Goal: Task Accomplishment & Management: Complete application form

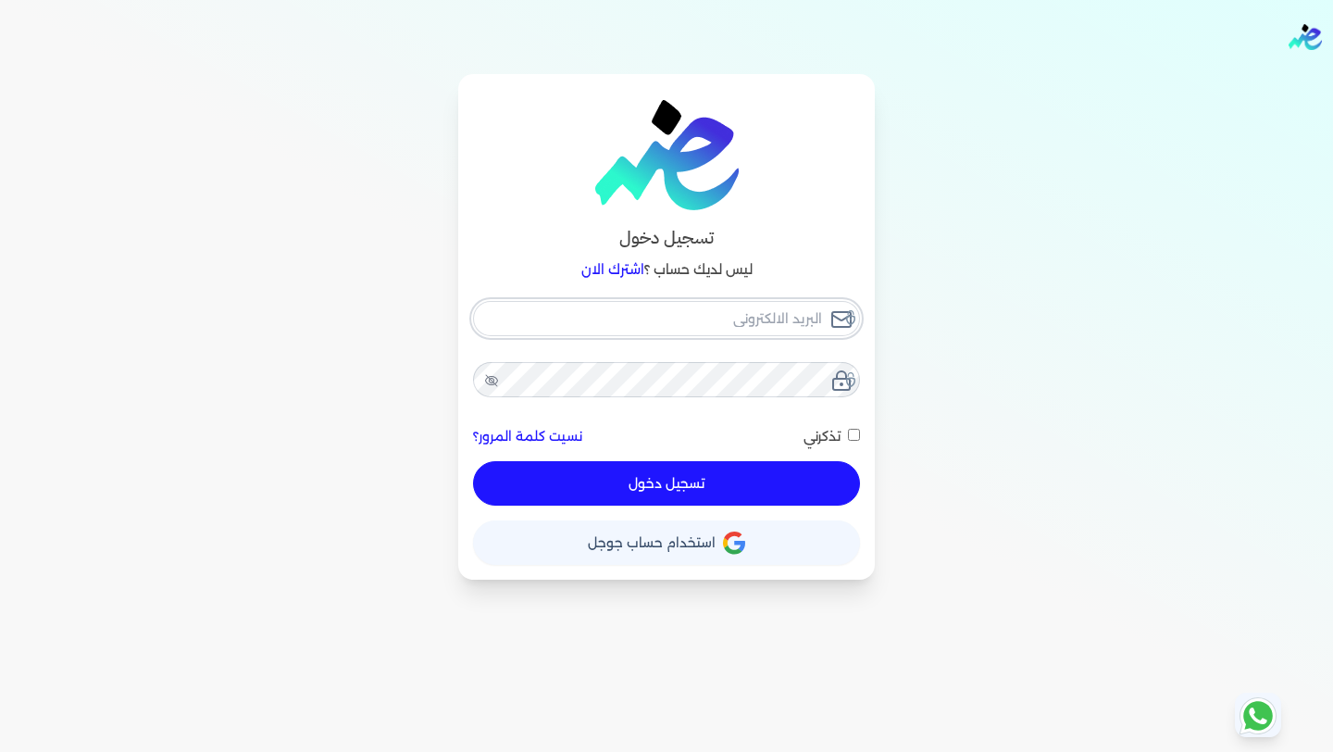
type input "[EMAIL_ADDRESS][DOMAIN_NAME]"
checkbox input "false"
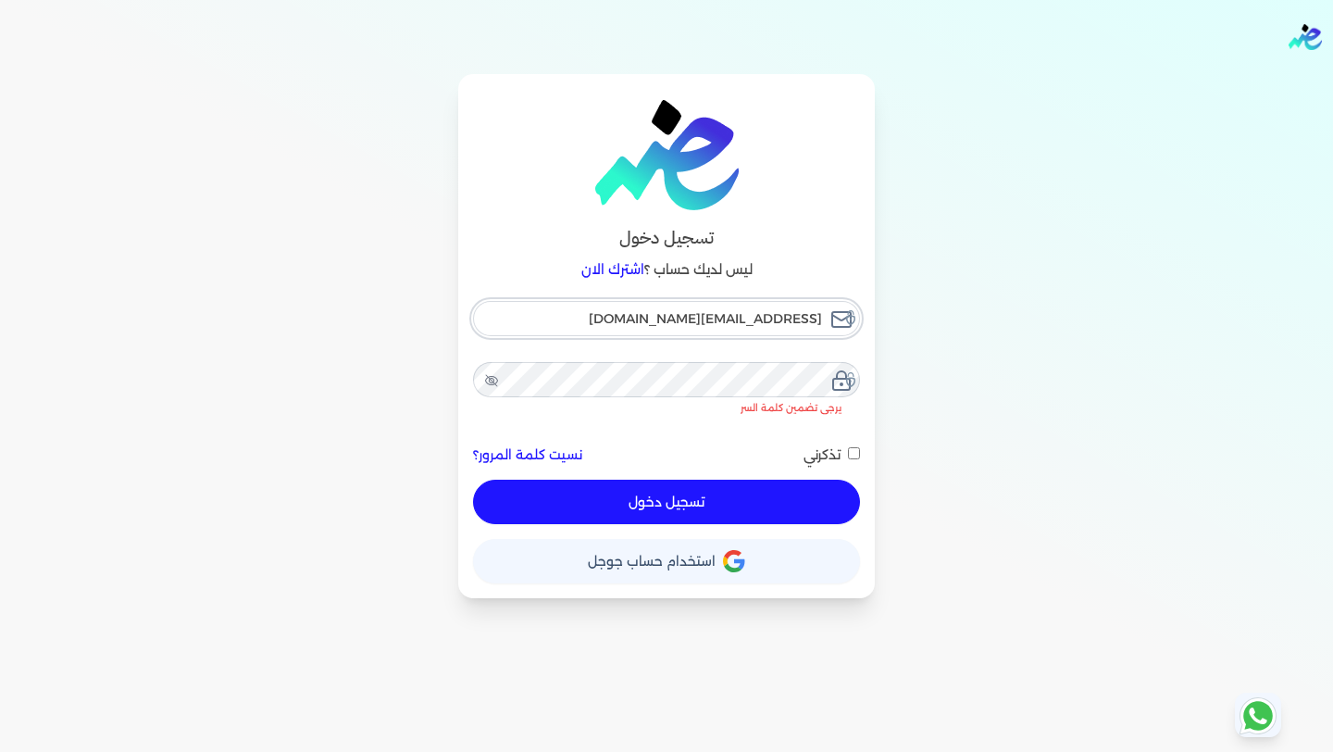
click at [763, 327] on input "[EMAIL_ADDRESS][DOMAIN_NAME]" at bounding box center [666, 318] width 387 height 35
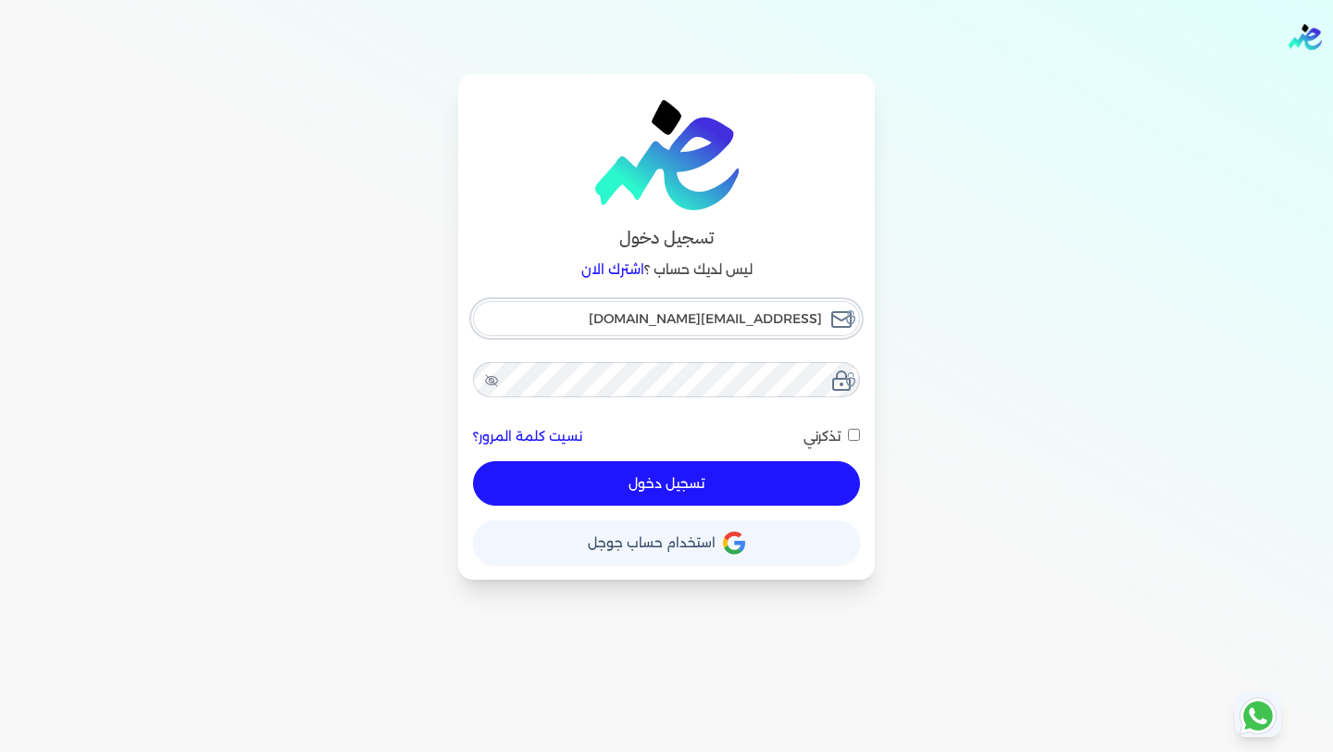
type input "[EMAIL_ADDRESS][DOMAIN_NAME]"
click at [704, 488] on button "تسجيل دخول" at bounding box center [666, 483] width 387 height 44
checkbox input "false"
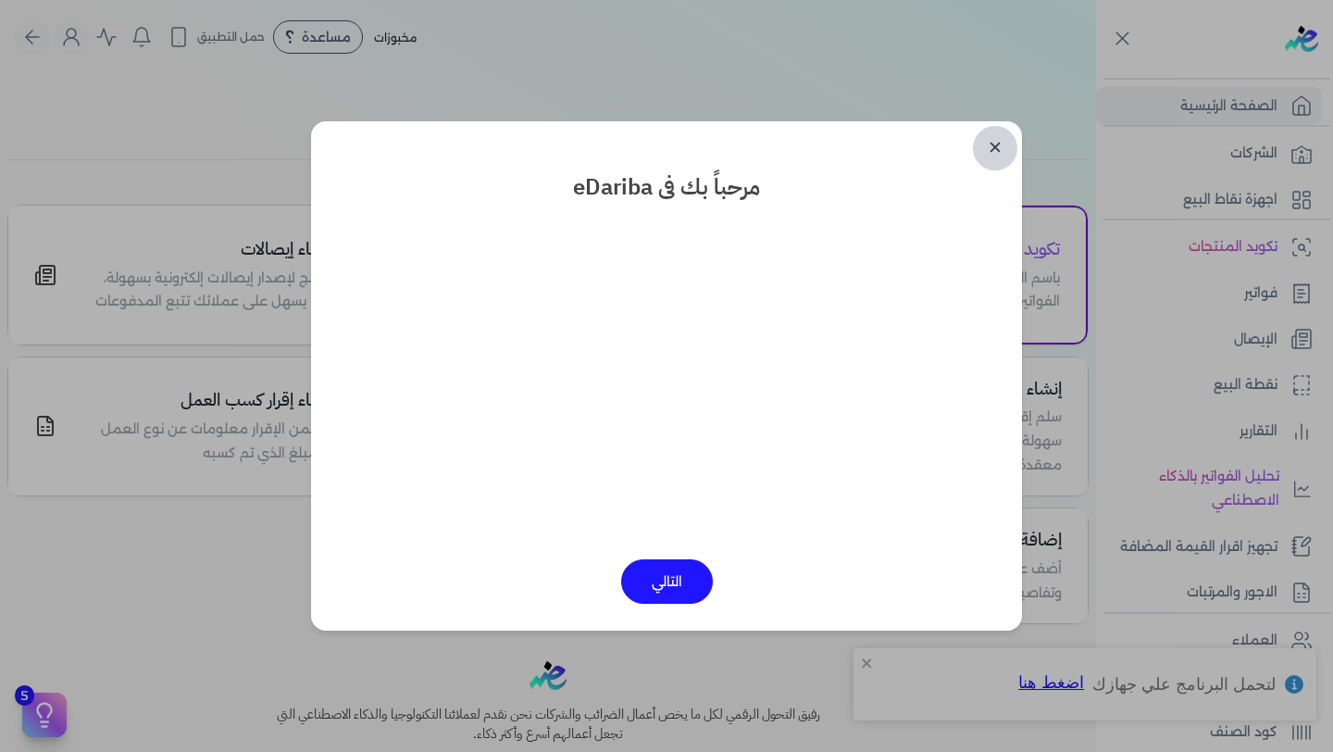
click at [995, 150] on link "✕" at bounding box center [995, 148] width 44 height 44
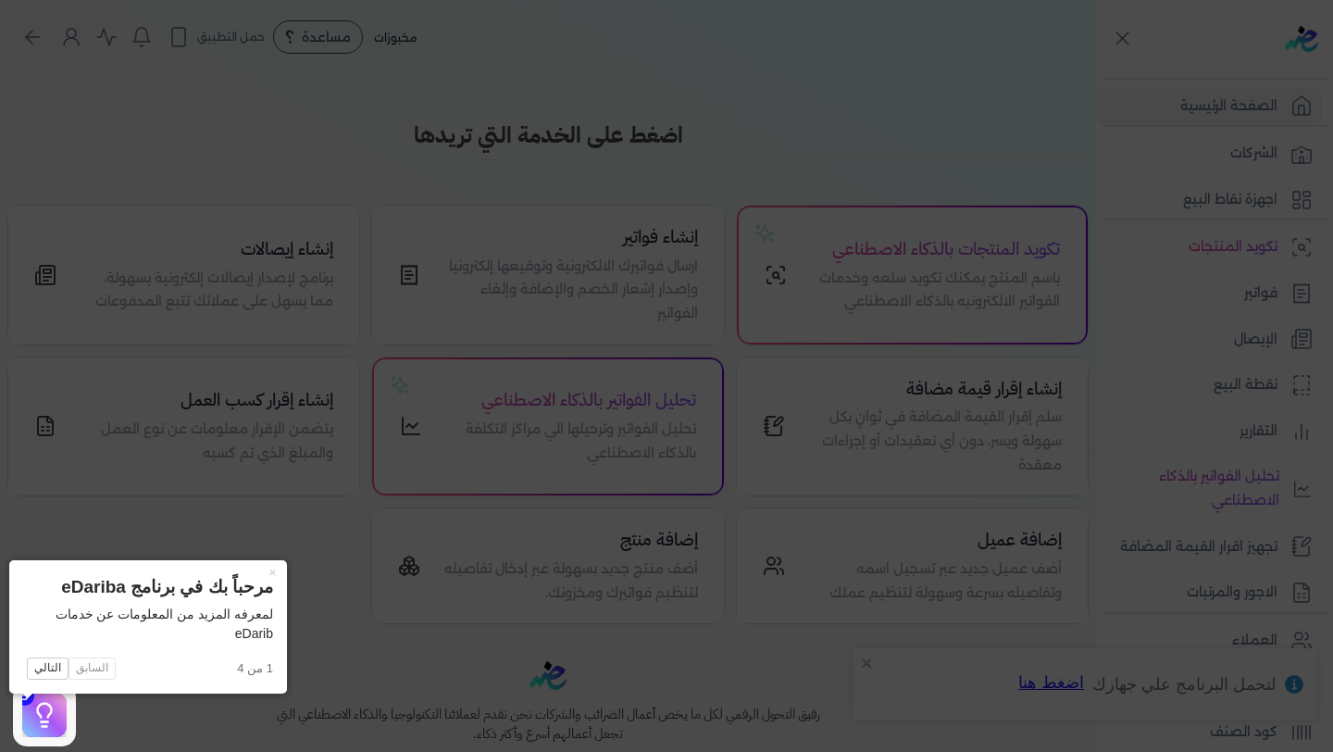
click at [926, 104] on icon at bounding box center [666, 376] width 1333 height 752
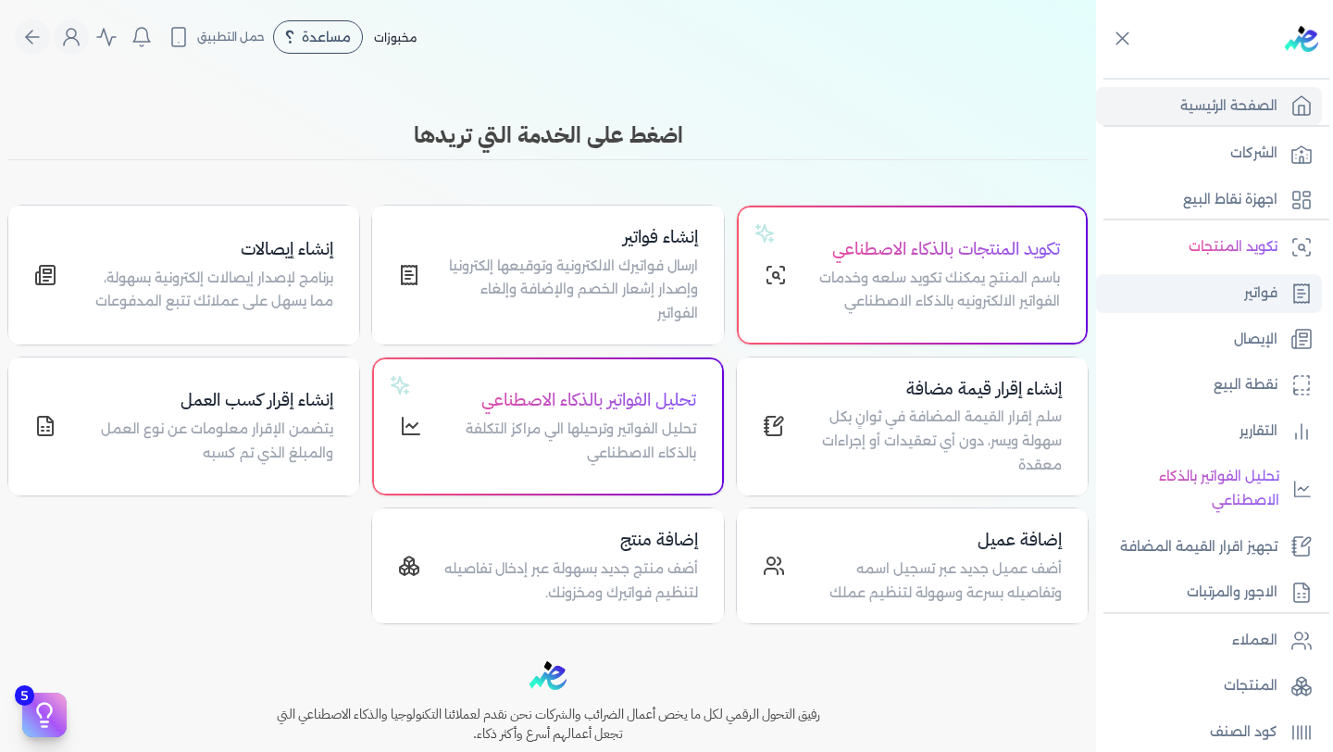
click at [1251, 299] on p "فواتير" at bounding box center [1260, 293] width 33 height 24
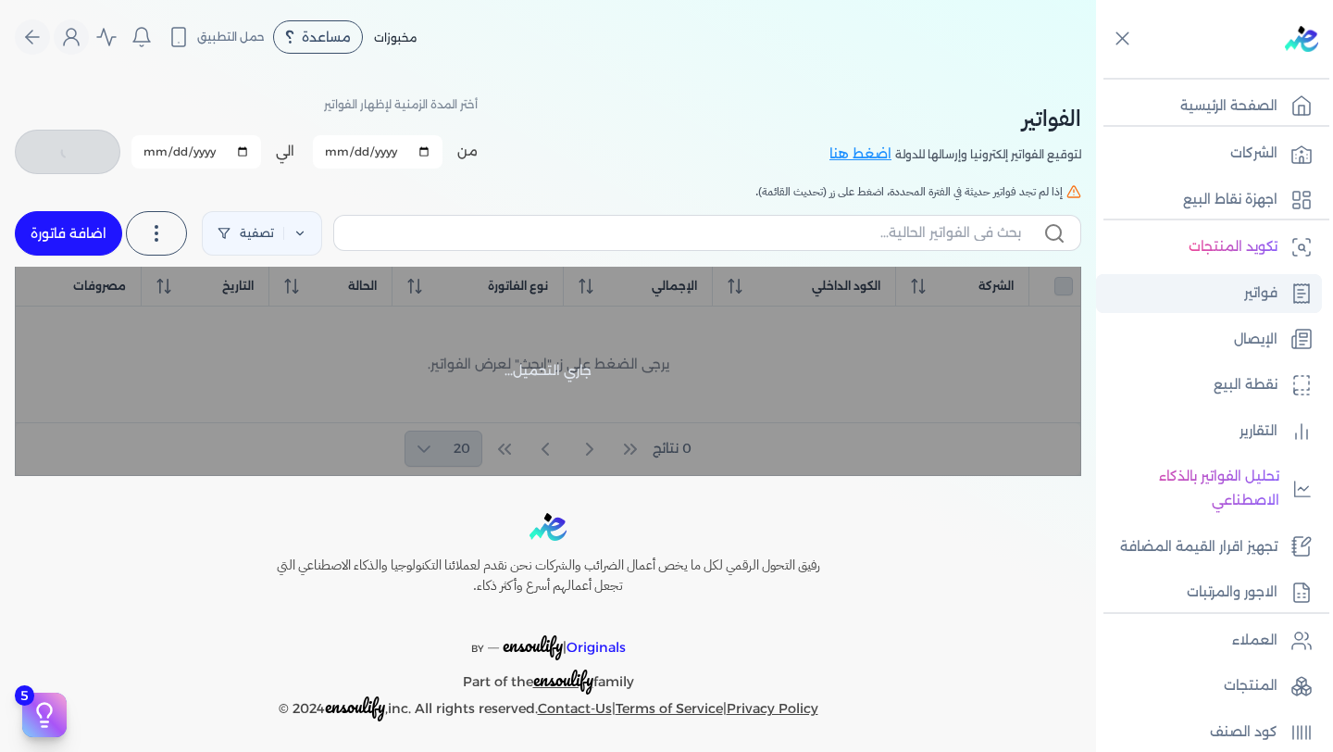
checkbox input "false"
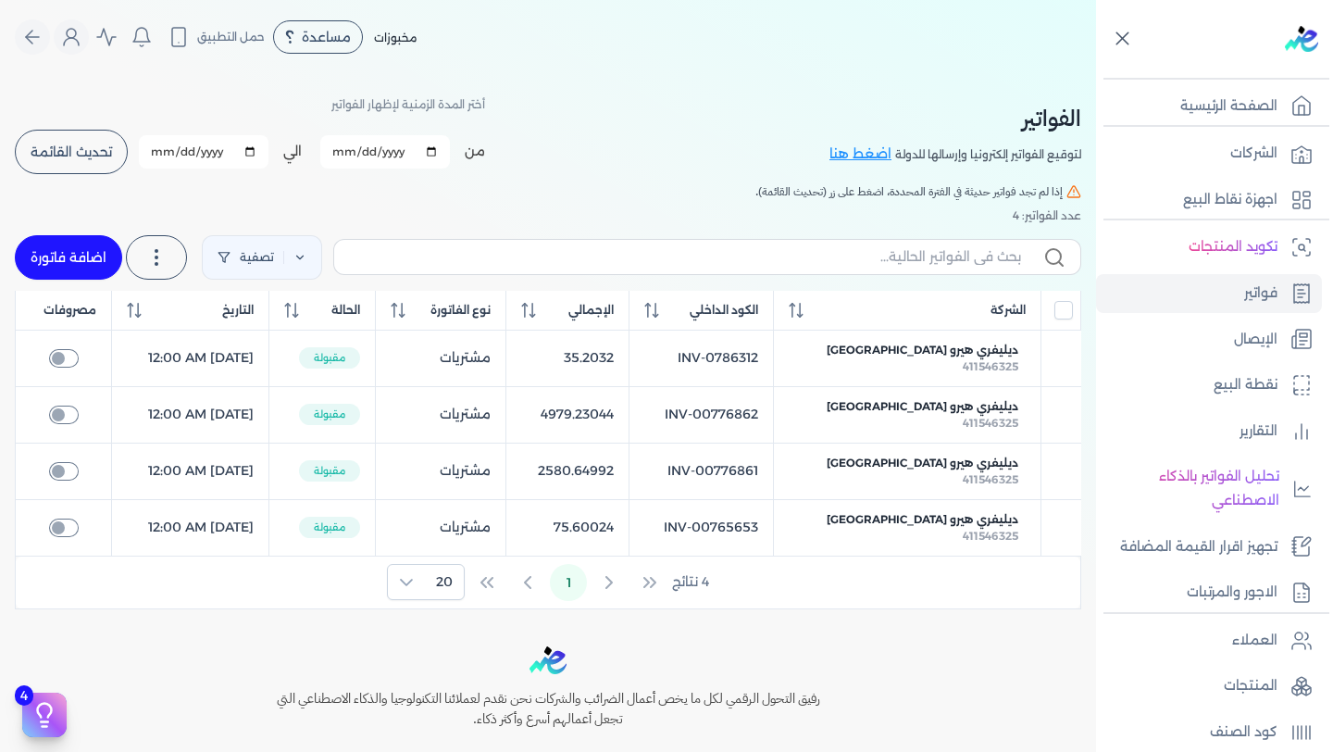
click at [1127, 43] on icon at bounding box center [1122, 38] width 23 height 23
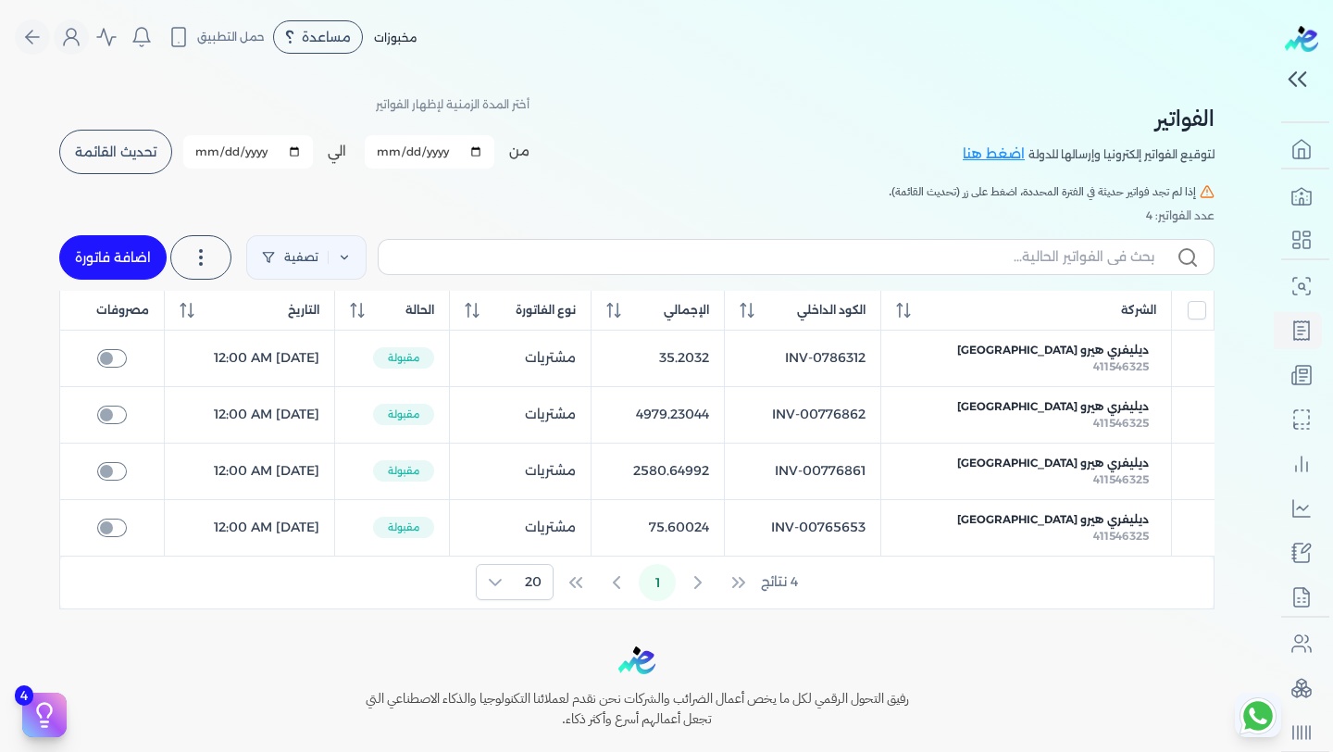
click at [113, 250] on link "اضافة فاتورة" at bounding box center [112, 257] width 107 height 44
select select "EGP"
select select "B"
select select "EGS"
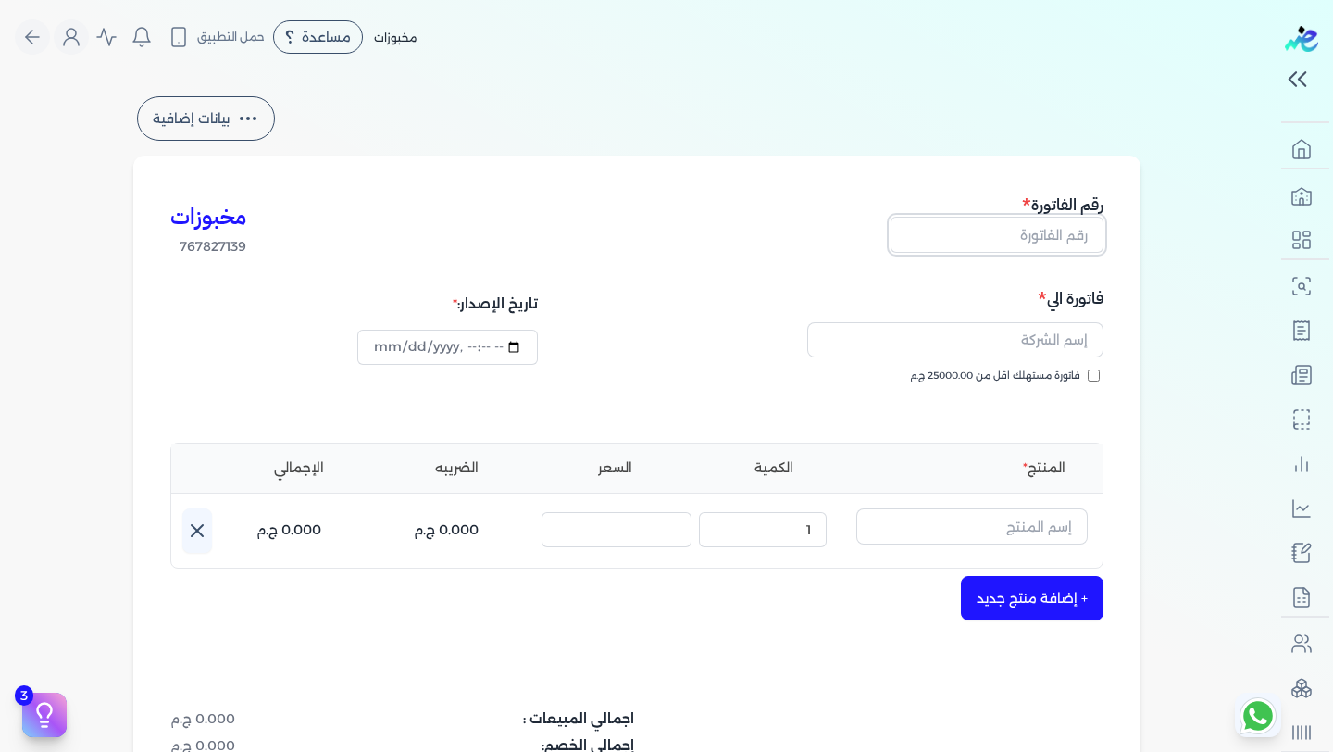
click at [1079, 240] on input "text" at bounding box center [996, 234] width 213 height 35
type input "222"
click at [1061, 343] on input "text" at bounding box center [955, 339] width 296 height 35
click at [1012, 417] on link "+ اضافه عميل جديد" at bounding box center [966, 419] width 244 height 17
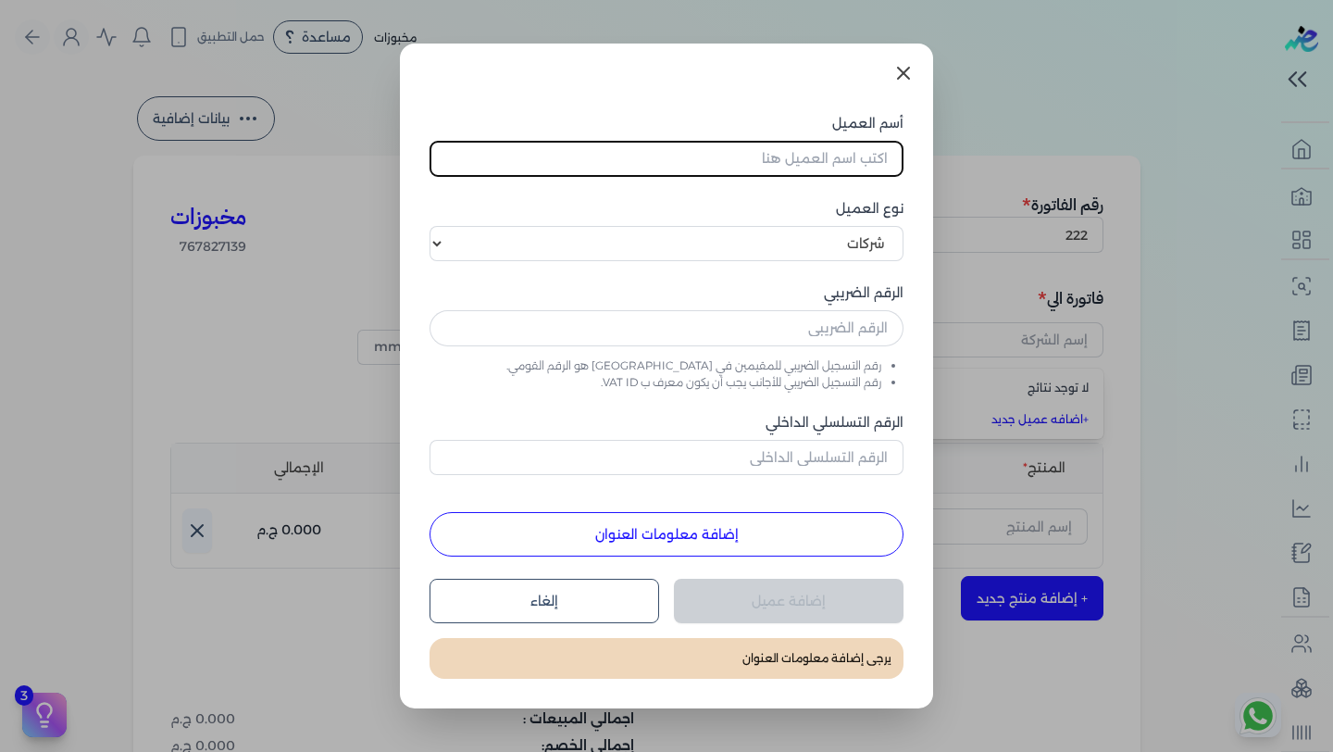
click at [892, 73] on icon at bounding box center [903, 73] width 22 height 22
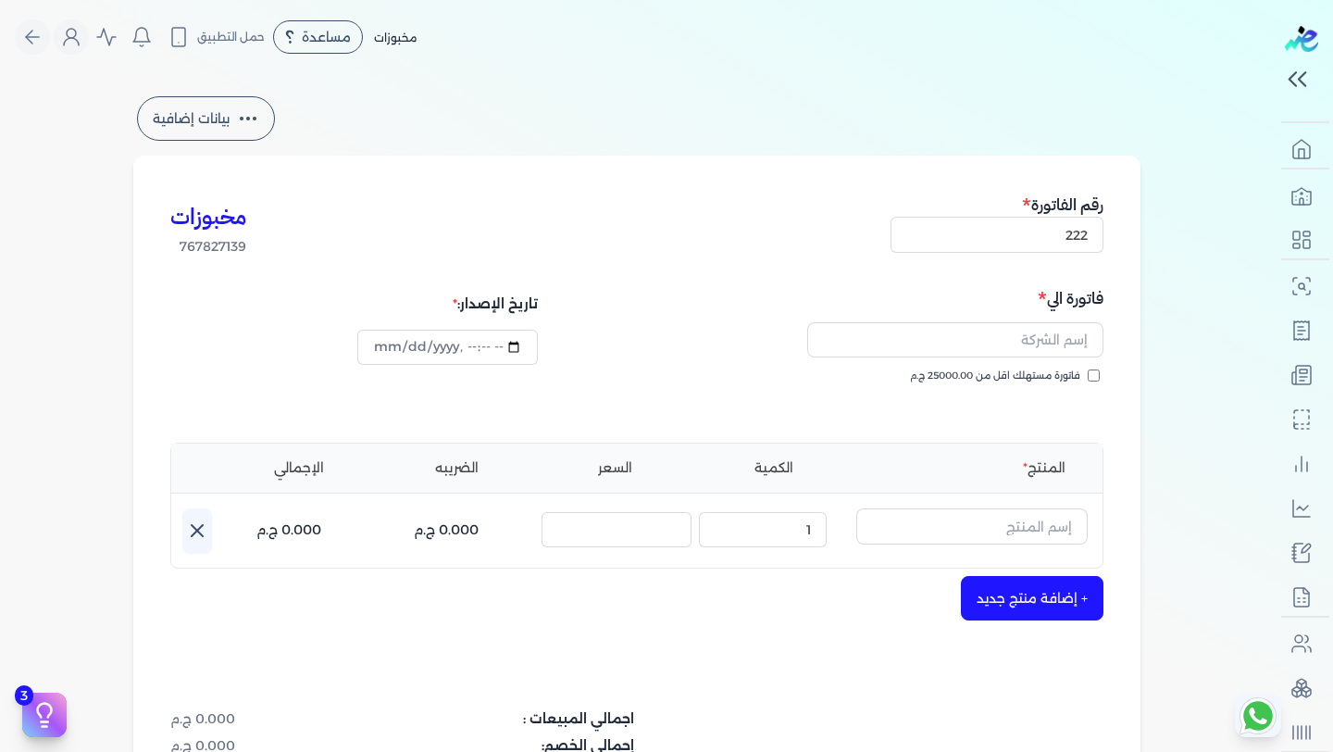
click at [1098, 377] on input "فاتورة مستهلك اقل من 25000.00 ج.م" at bounding box center [1094, 375] width 12 height 12
click at [1096, 370] on input "فاتورة مستهلك اقل من 25000.00 ج.م" at bounding box center [1094, 375] width 12 height 12
click at [1059, 338] on input "text" at bounding box center [955, 339] width 296 height 35
click at [1056, 419] on link "+ اضافه عميل جديد" at bounding box center [966, 419] width 244 height 17
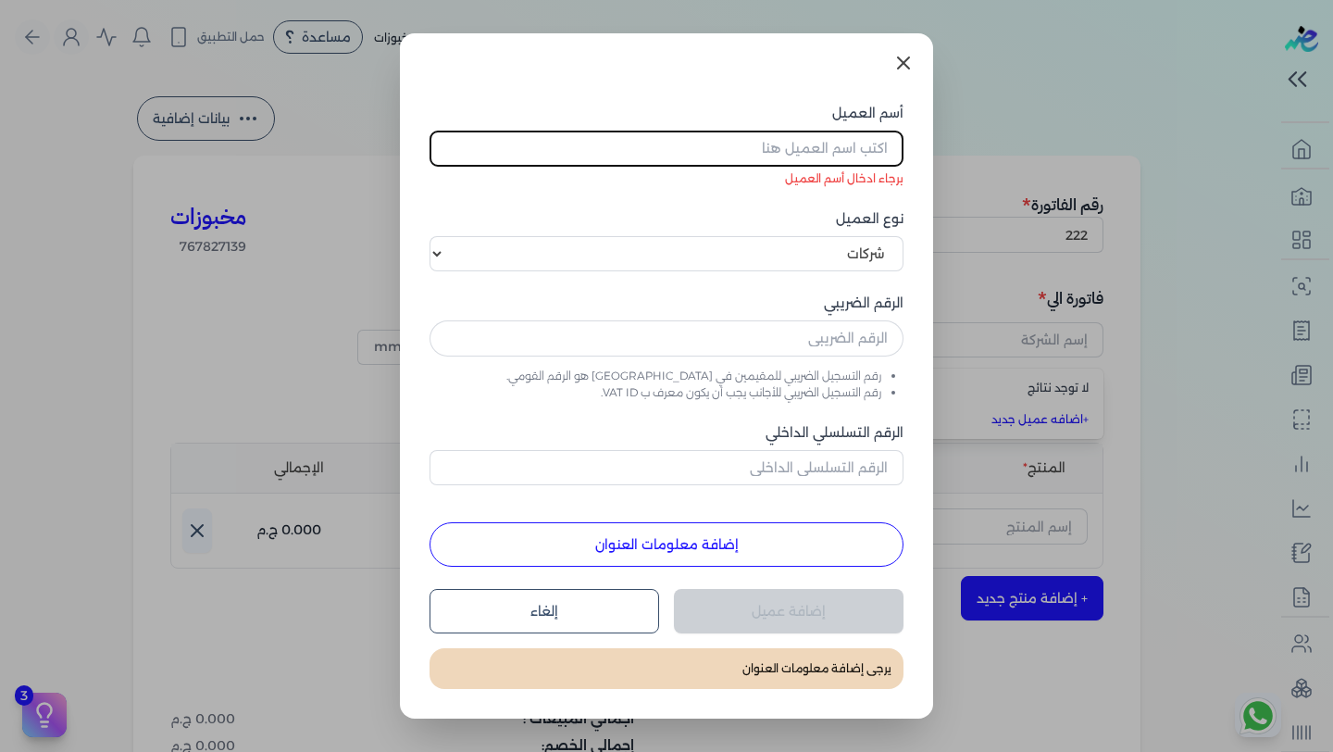
click at [905, 68] on icon at bounding box center [903, 63] width 22 height 22
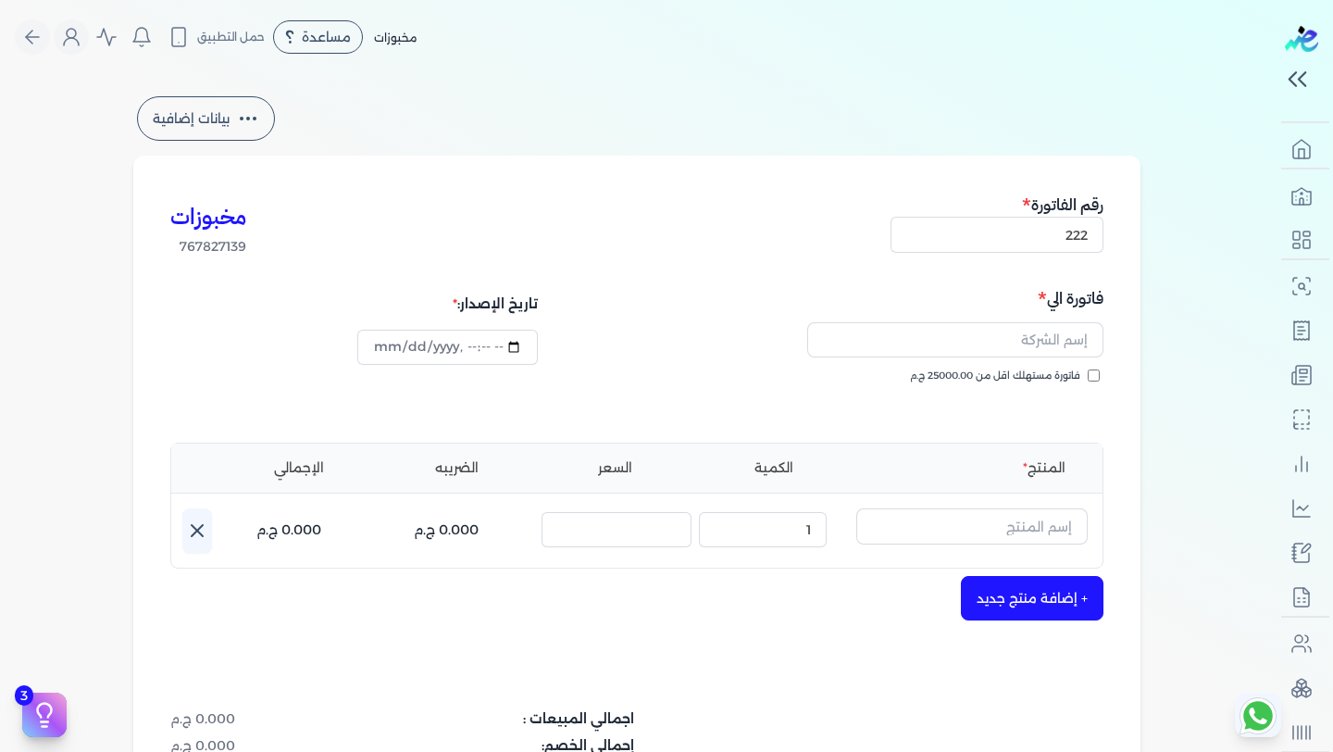
click at [1100, 373] on input "فاتورة مستهلك اقل من 25000.00 ج.م" at bounding box center [1094, 375] width 12 height 12
checkbox input "true"
click at [1046, 524] on input "text" at bounding box center [971, 525] width 231 height 35
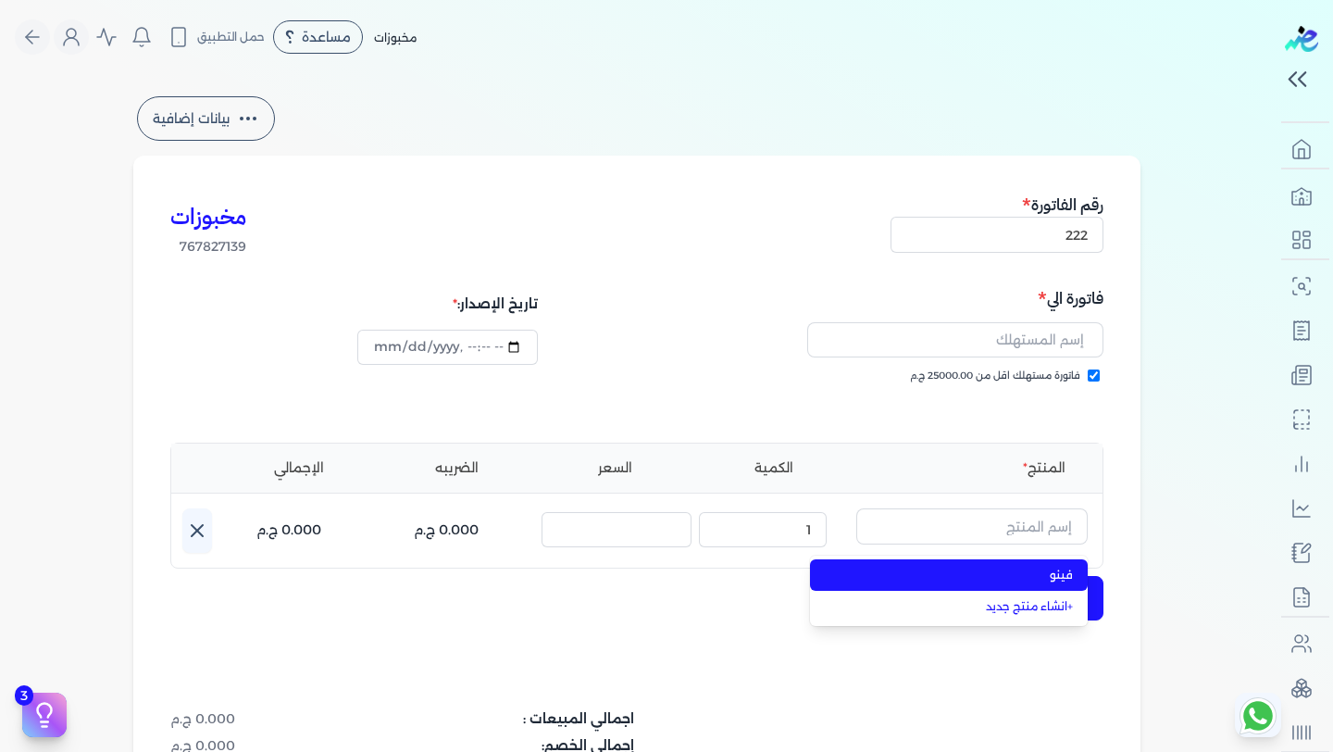
click at [1062, 578] on span "فينو" at bounding box center [960, 574] width 226 height 17
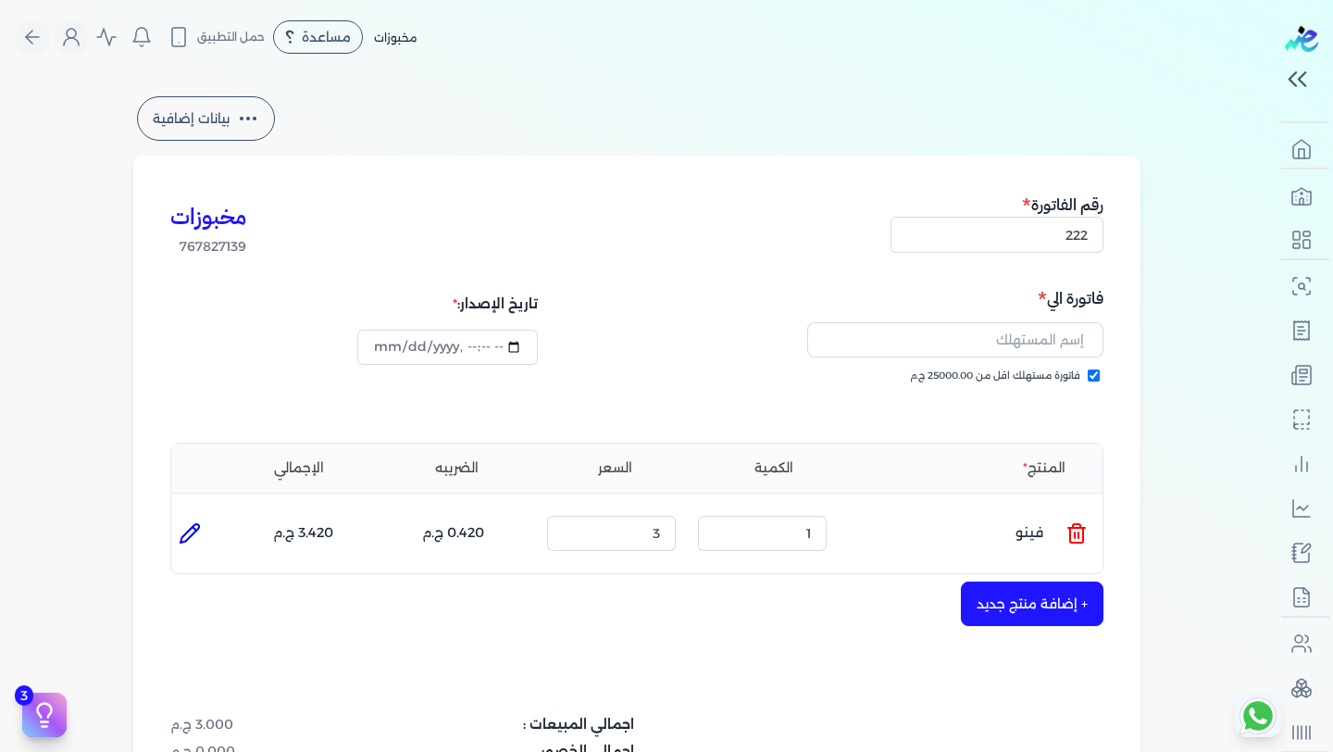
click at [193, 534] on icon at bounding box center [190, 533] width 22 height 22
type input "فينو"
type input "3"
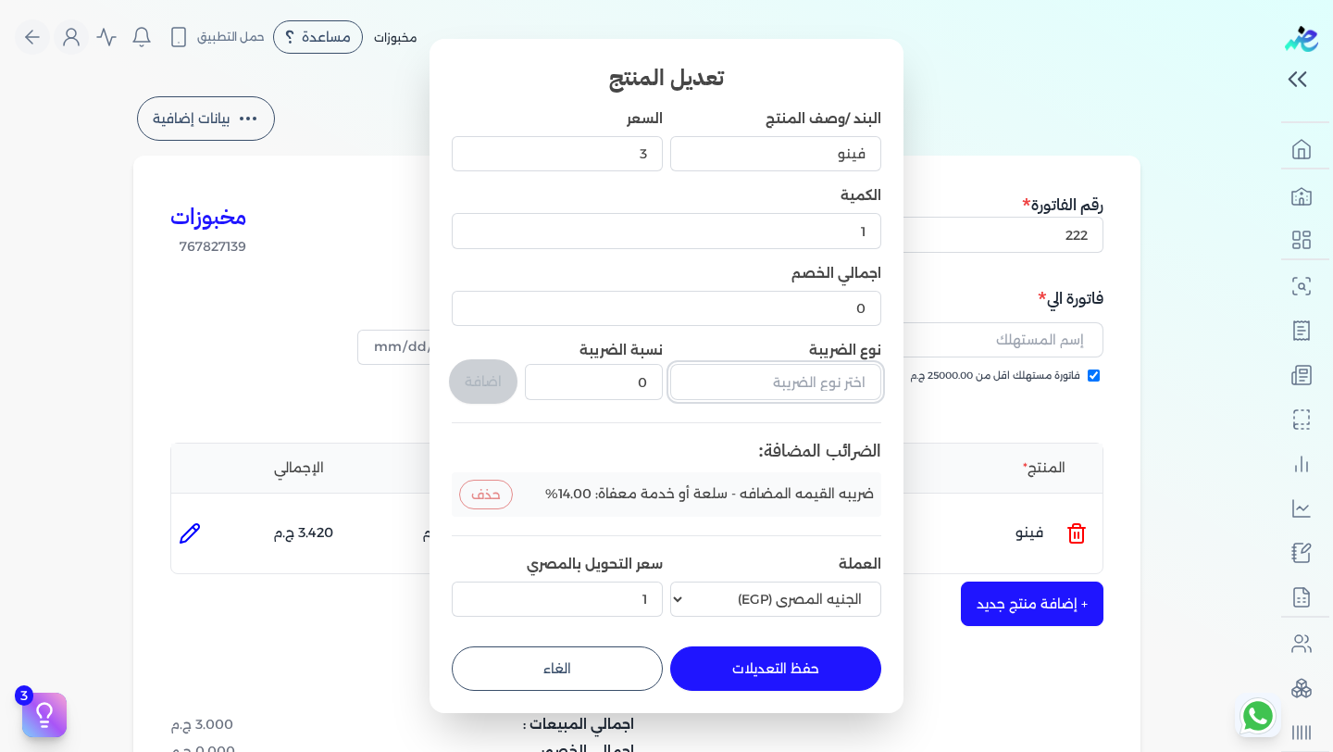
click at [840, 378] on input "text" at bounding box center [775, 381] width 211 height 35
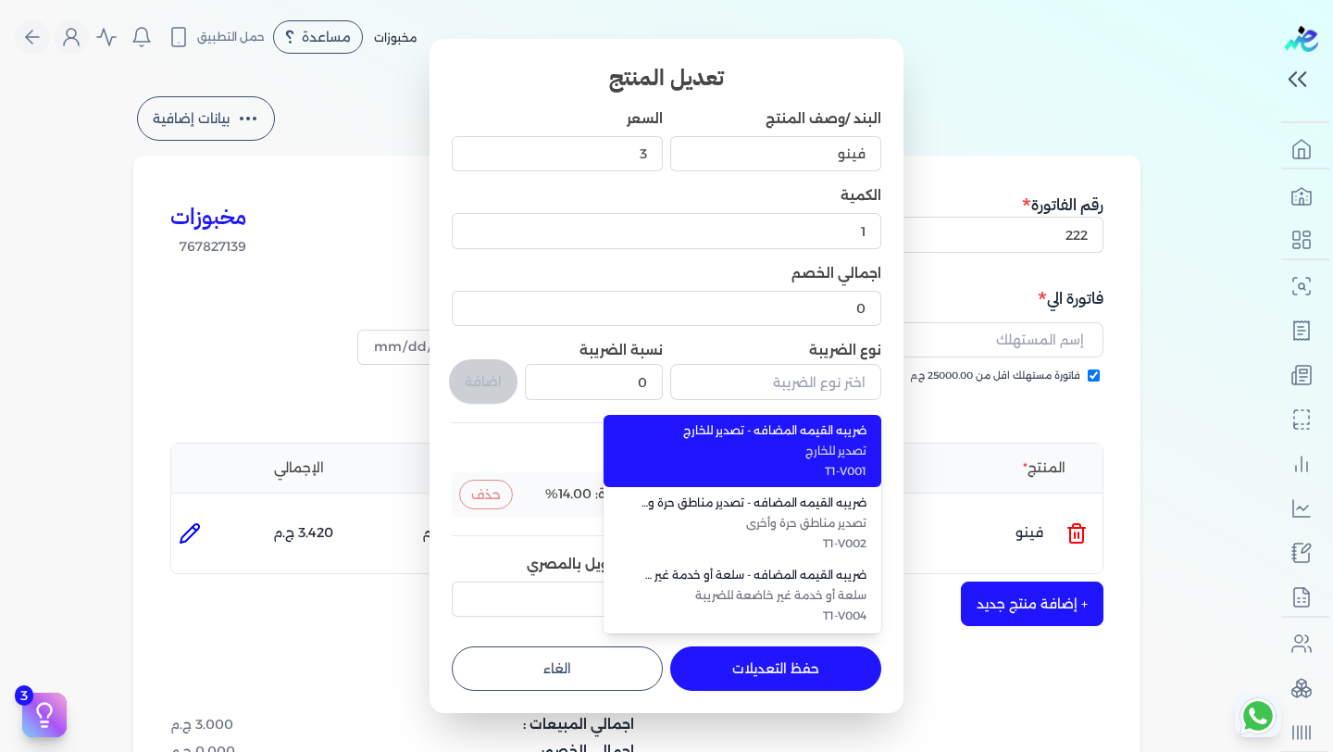
click at [845, 440] on li "ضريبه القيمه المضافه - تصدير للخارج تصدير للخارج T1-V001" at bounding box center [742, 451] width 278 height 72
type input "ضريبه القيمه المضافه - تصدير للخارج"
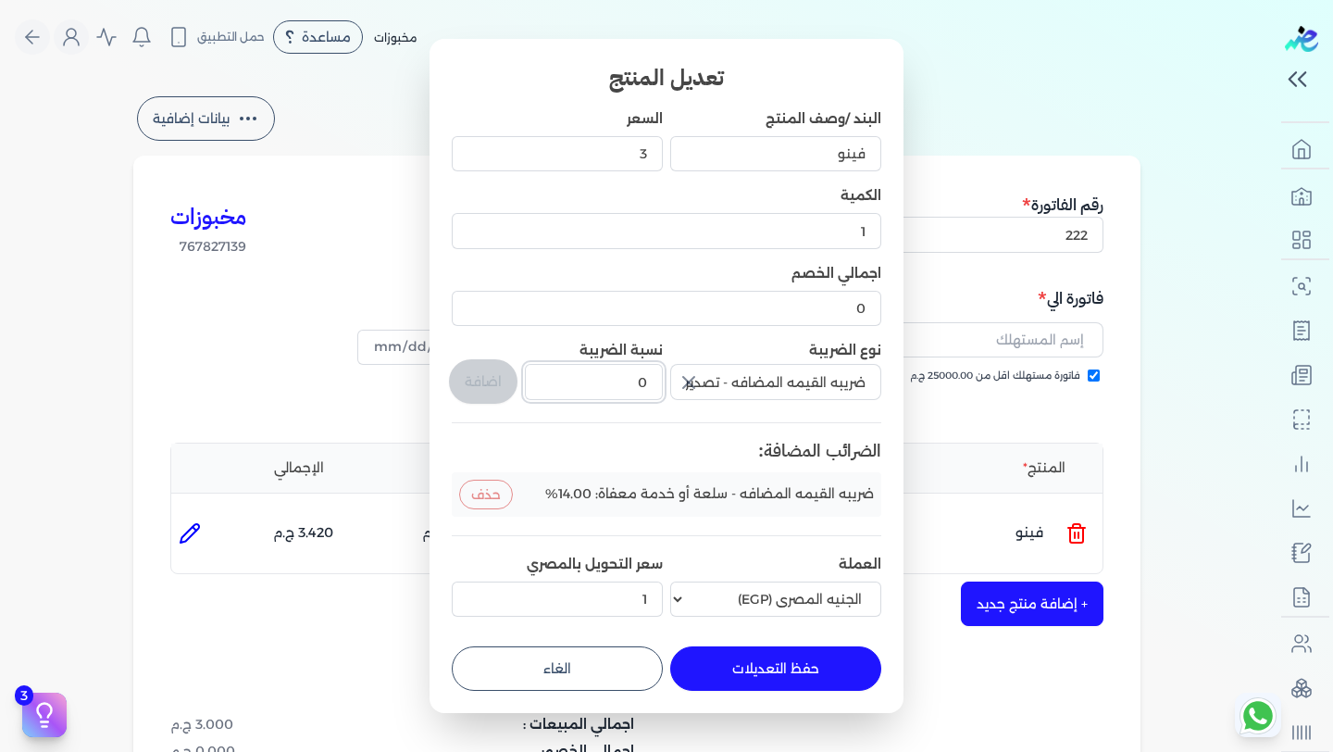
click at [604, 382] on input "0" at bounding box center [594, 381] width 138 height 35
type input "1"
click at [490, 386] on button "اضافة" at bounding box center [483, 381] width 68 height 44
type input "0"
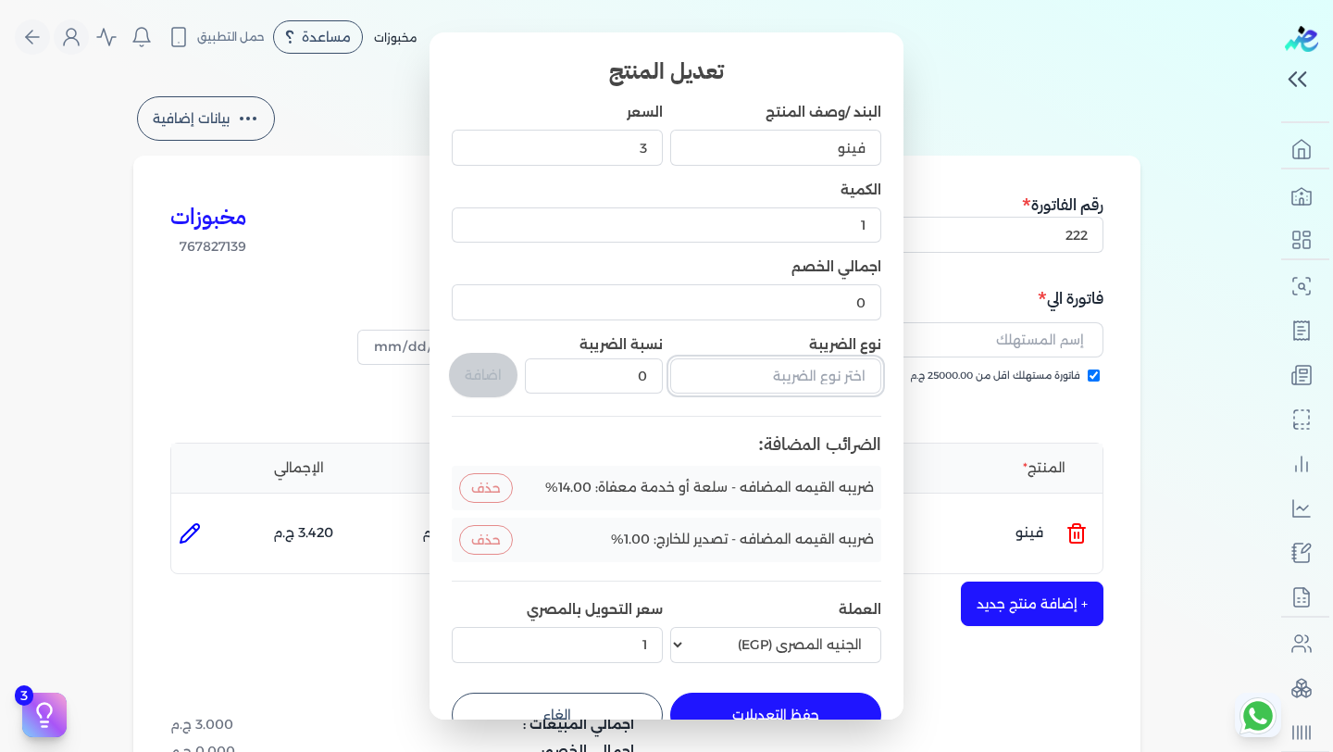
click at [831, 384] on input "text" at bounding box center [775, 375] width 211 height 35
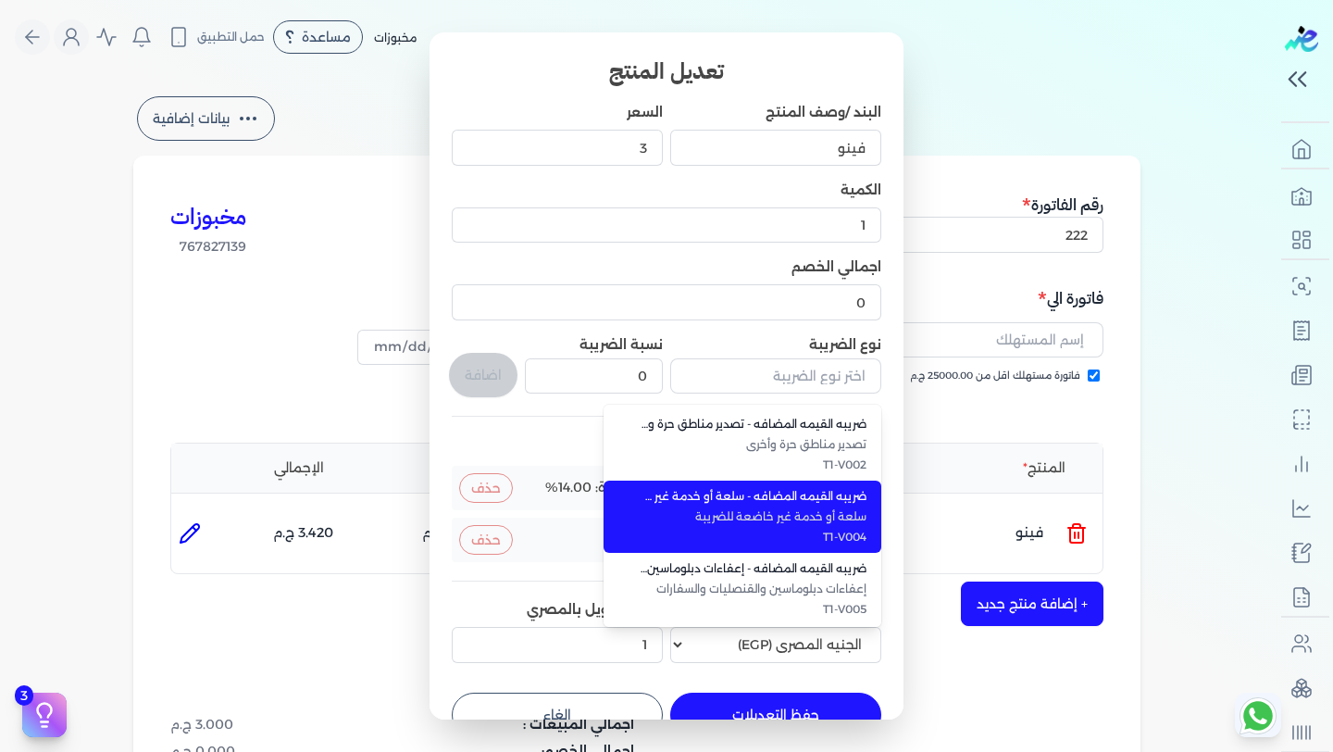
click at [832, 526] on li "ضريبه القيمه المضافه - سلعة أو خدمة غير خاضعة للضريبة سلعة أو خدمة غير خاضعة لل…" at bounding box center [742, 516] width 278 height 72
type input "ضريبه القيمه المضافه - سلعة أو خدمة غير خاضعة للضريبة"
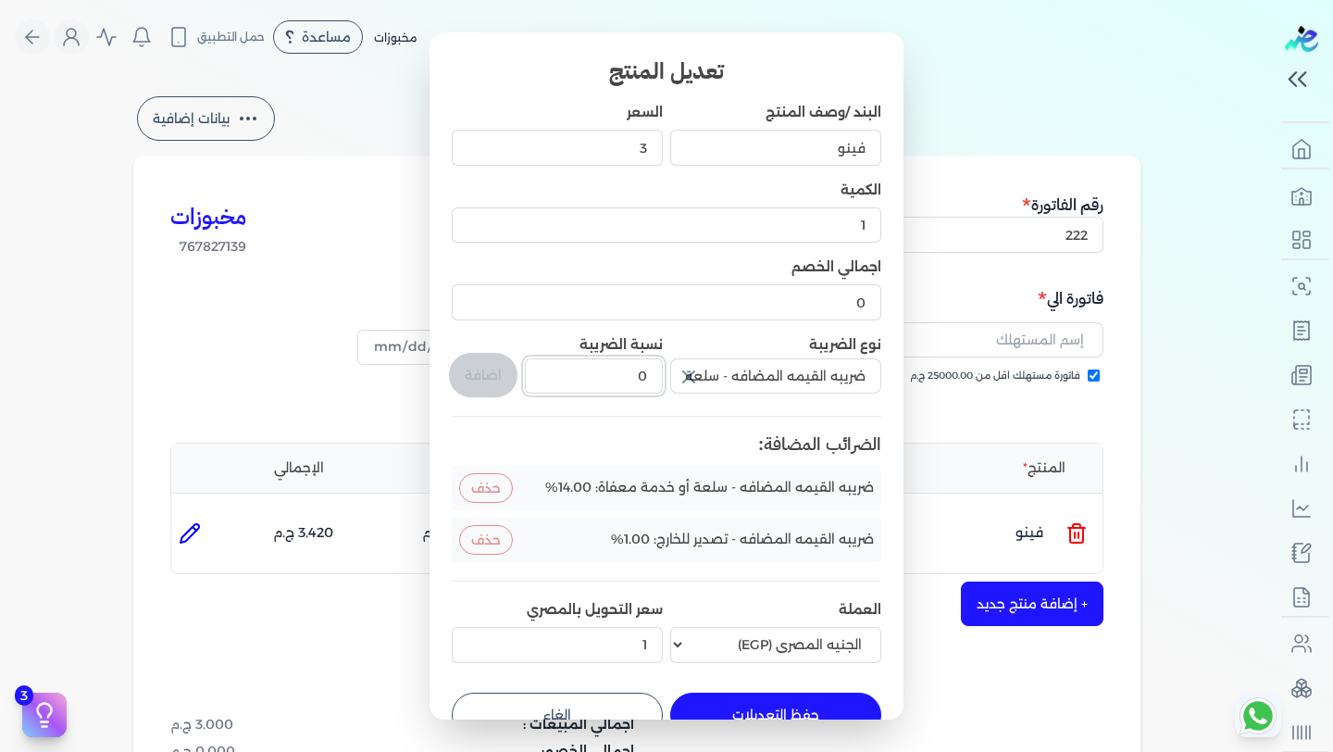
drag, startPoint x: 639, startPoint y: 383, endPoint x: 655, endPoint y: 381, distance: 16.8
click at [655, 381] on input "0" at bounding box center [594, 375] width 138 height 35
type input "3"
click at [491, 378] on button "اضافة" at bounding box center [483, 375] width 68 height 44
type input "0"
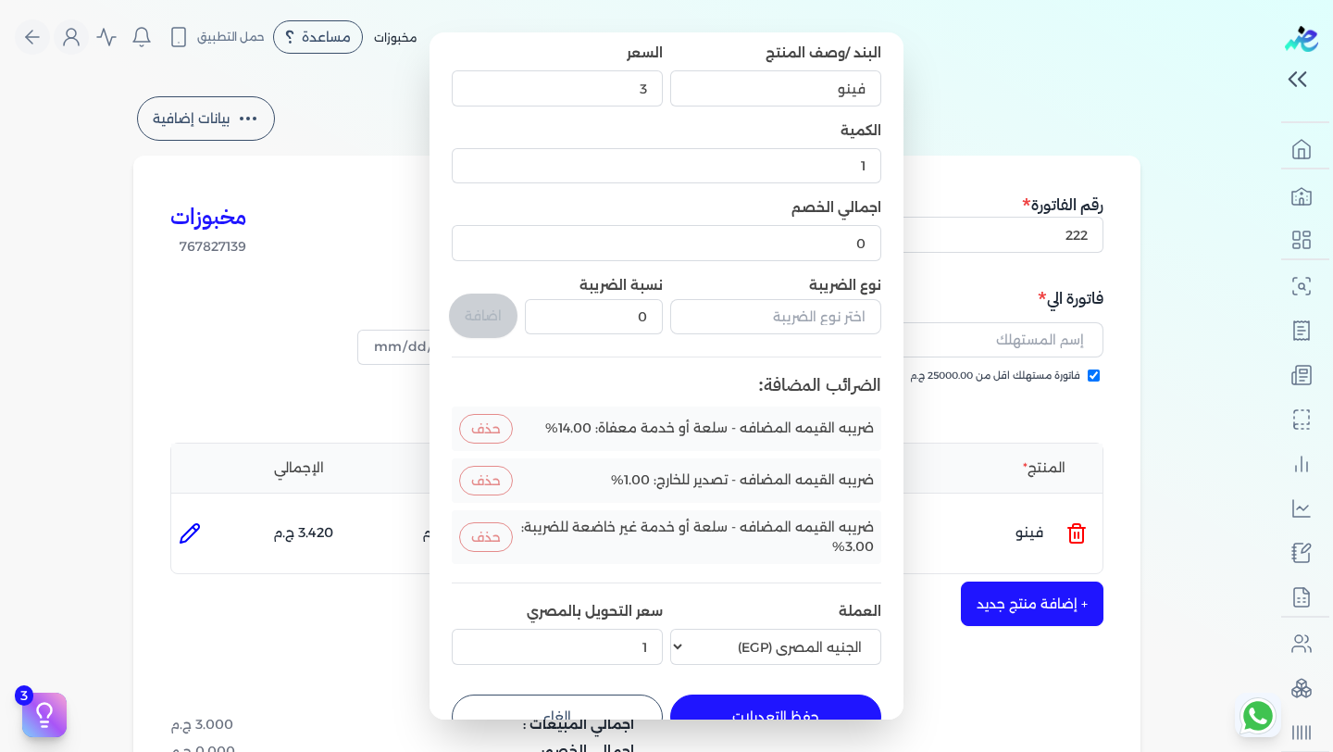
scroll to position [101, 0]
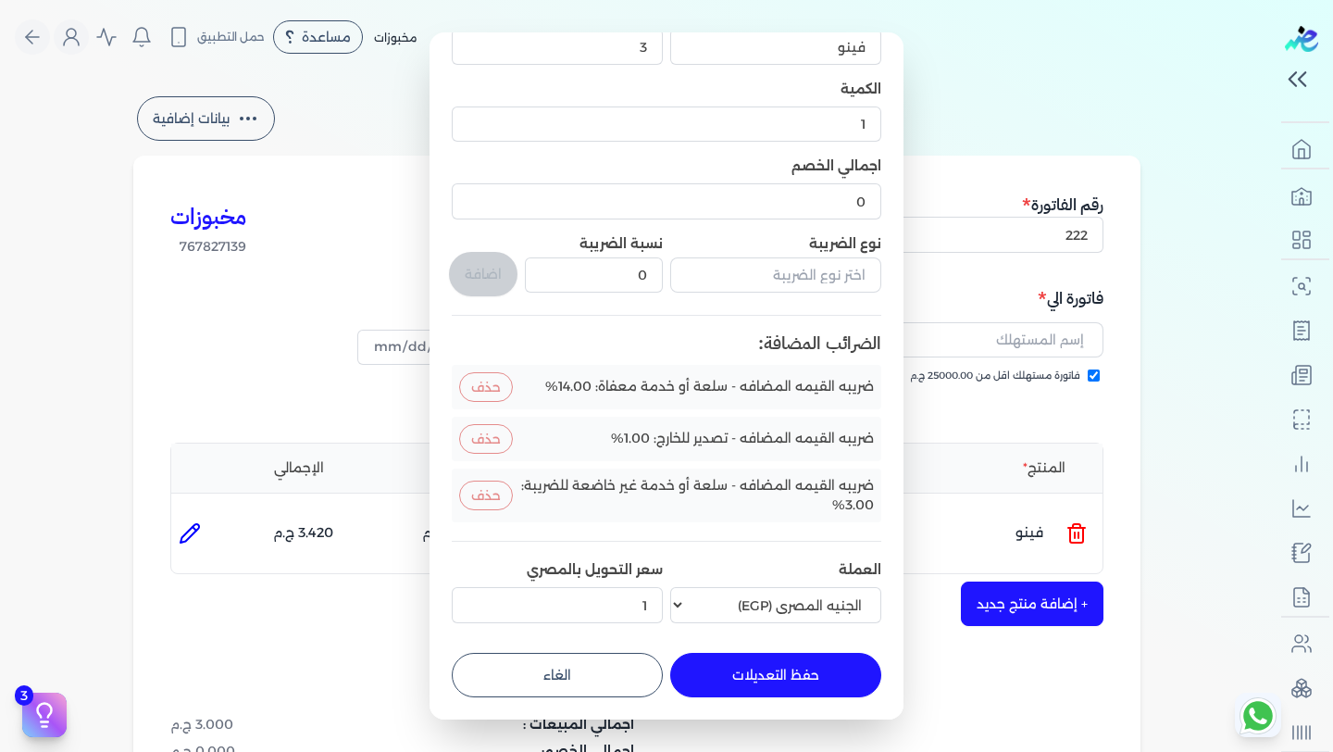
click at [805, 687] on button "حفظ التعديلات" at bounding box center [775, 675] width 211 height 44
type input "0"
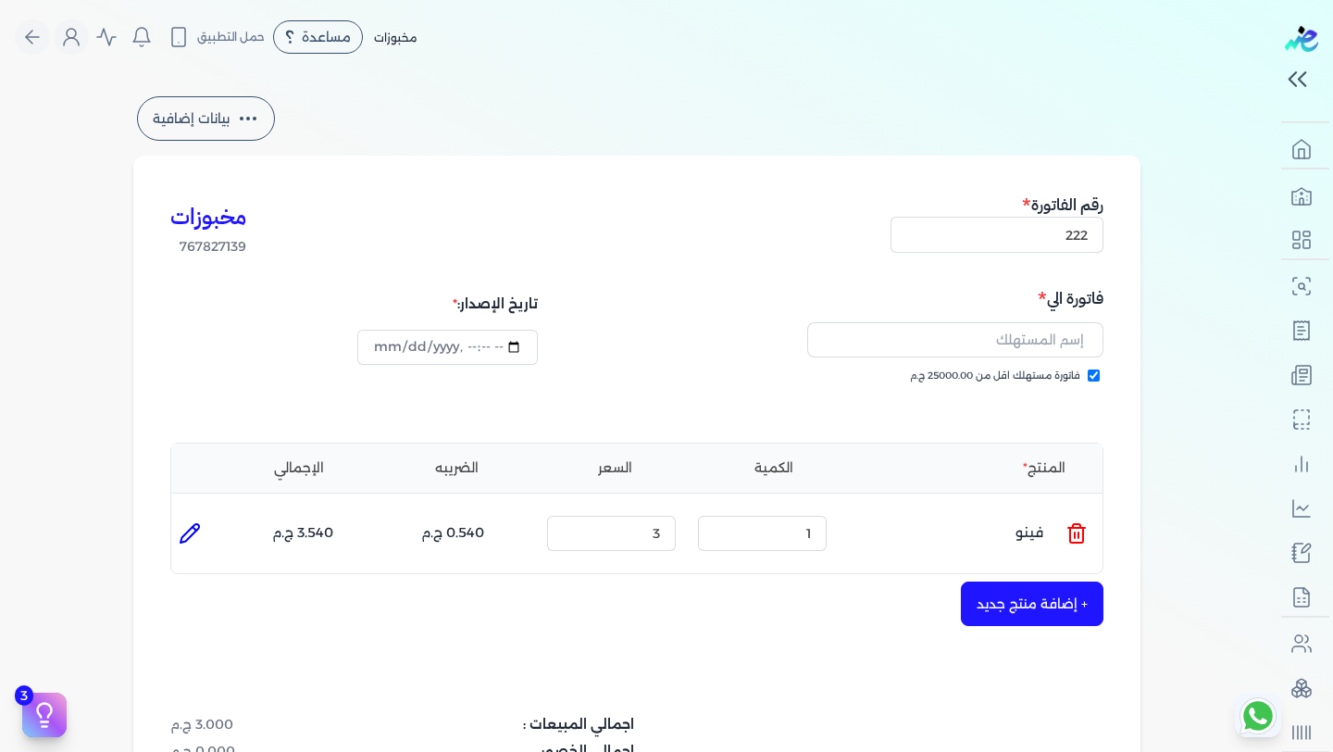
scroll to position [0, 0]
click at [1040, 599] on button "+ إضافة منتج جديد" at bounding box center [1032, 603] width 143 height 44
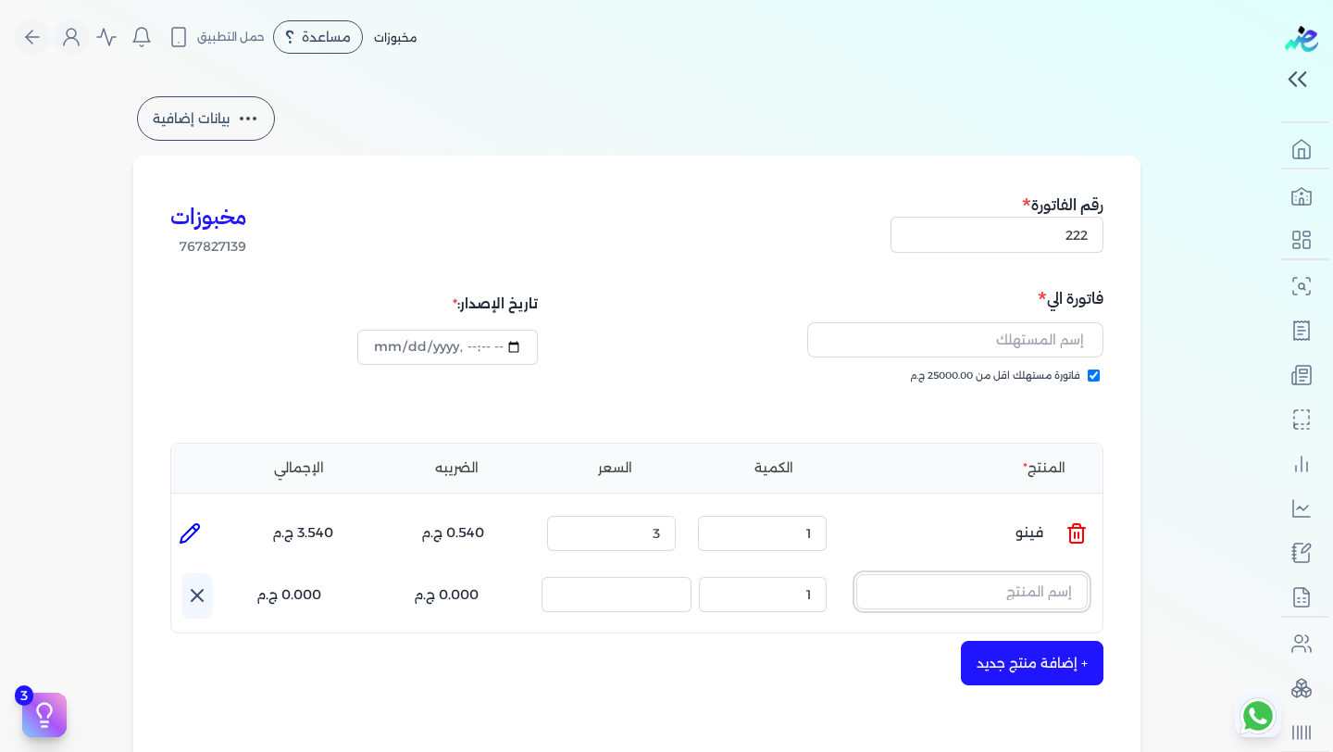
click at [1042, 578] on input "text" at bounding box center [971, 591] width 231 height 35
click at [1155, 591] on div "بيانات إضافية مخبوزات 767827139 رقم الفاتورة 222 فاتورة الي فاتورة مستهلك اقل م…" at bounding box center [637, 576] width 1066 height 966
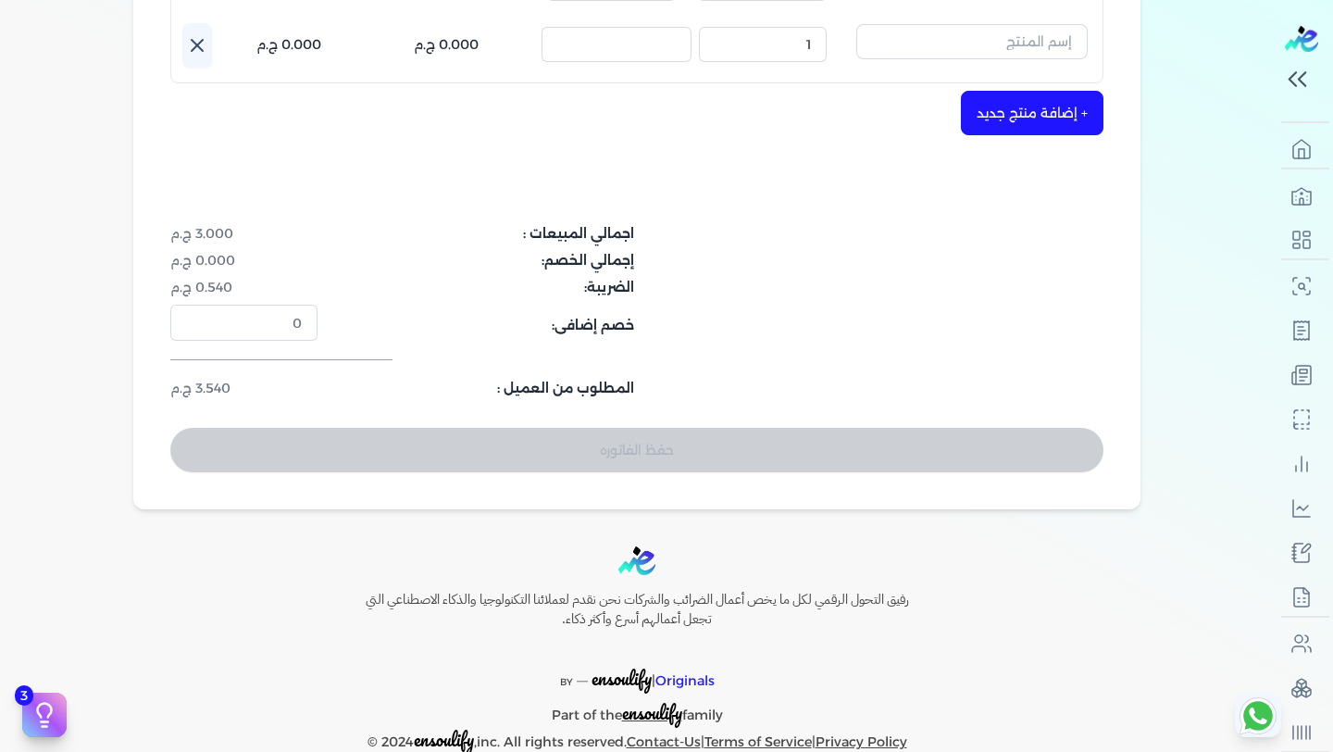
scroll to position [581, 0]
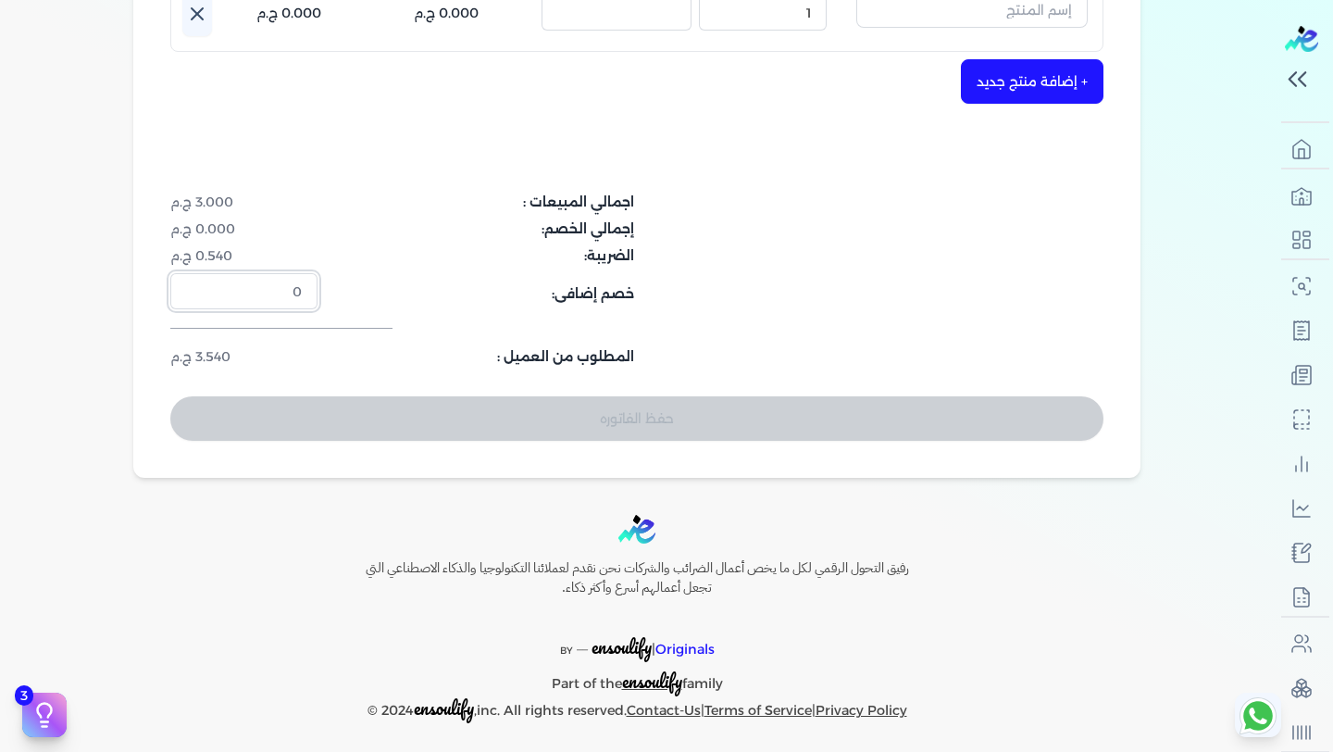
click at [291, 300] on input "0" at bounding box center [243, 290] width 147 height 35
drag, startPoint x: 292, startPoint y: 288, endPoint x: 320, endPoint y: 286, distance: 27.8
click at [317, 286] on input "0" at bounding box center [243, 290] width 147 height 35
type input "4"
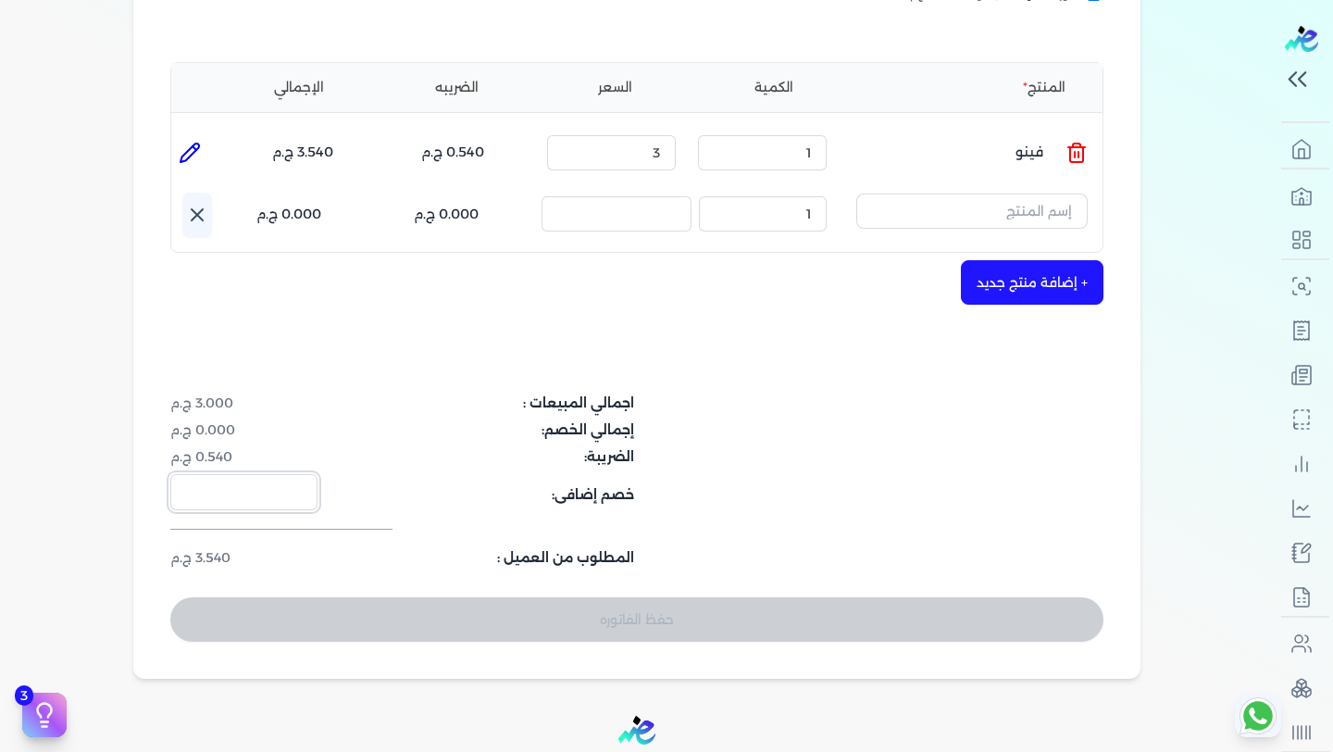
scroll to position [379, 0]
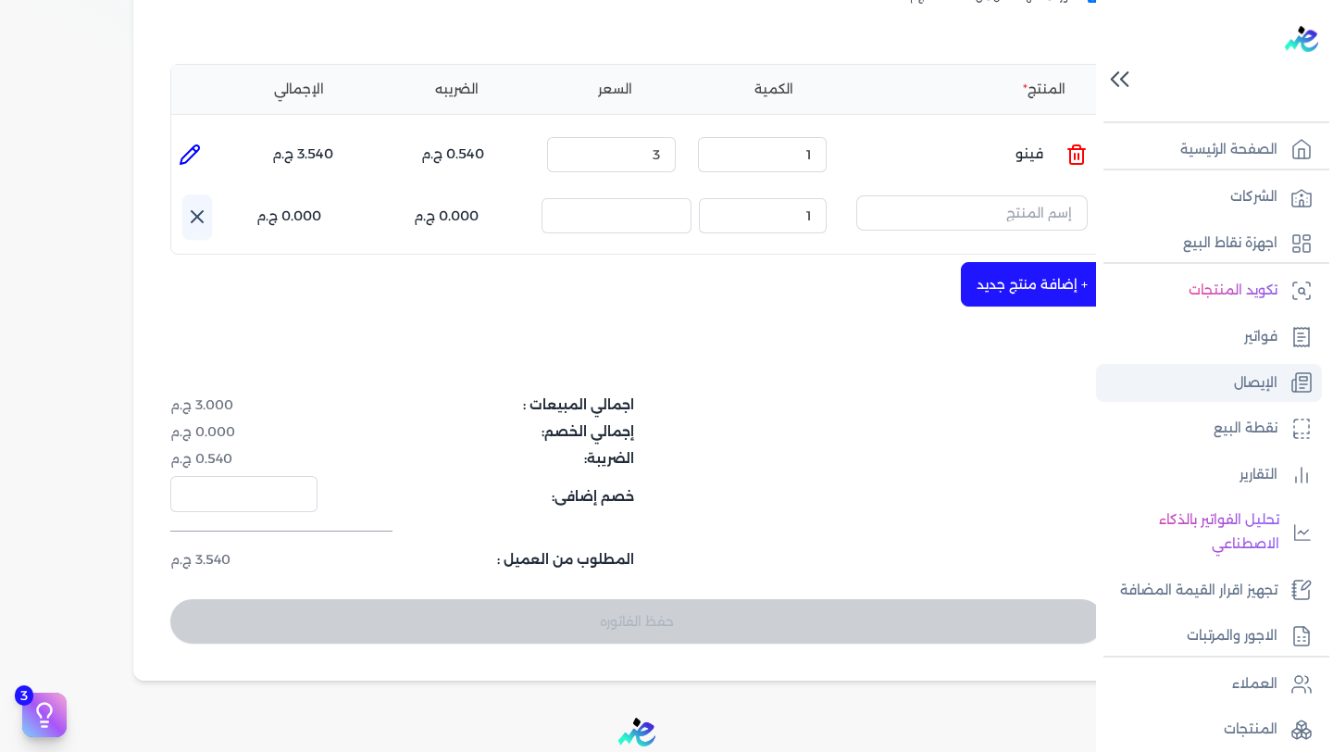
click at [1251, 376] on p "الإيصال" at bounding box center [1256, 383] width 44 height 24
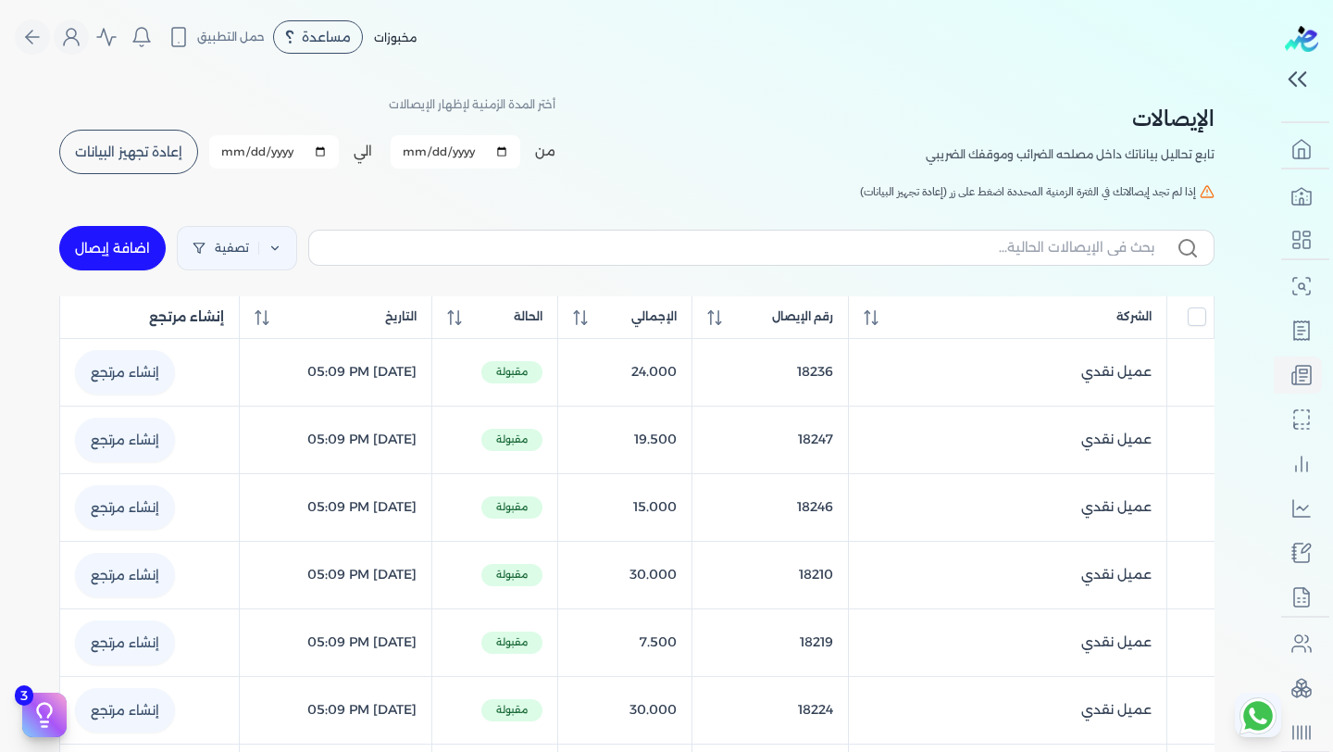
click at [154, 245] on link "اضافة إيصال" at bounding box center [112, 248] width 106 height 44
select select
select select "EGP"
select select "EGS"
select select "B"
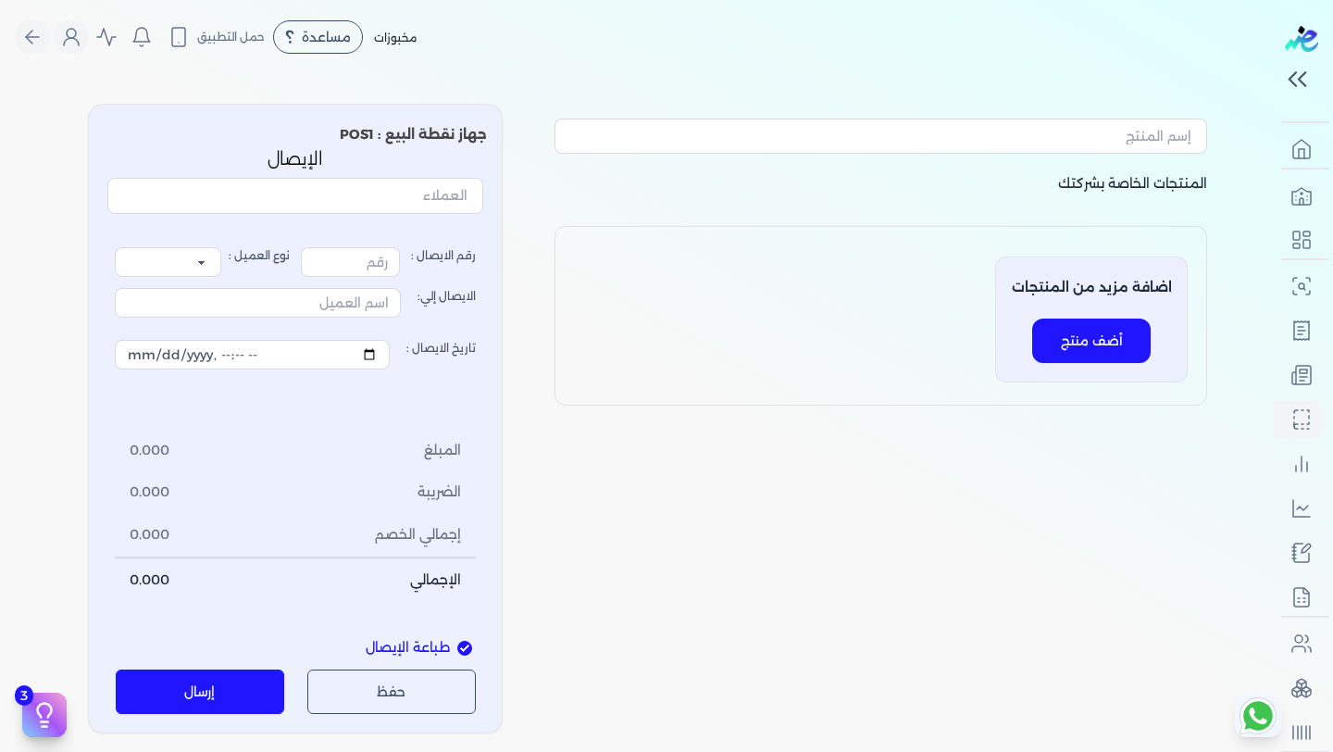
type input "18237"
select select "P"
type input "عميل نقدي"
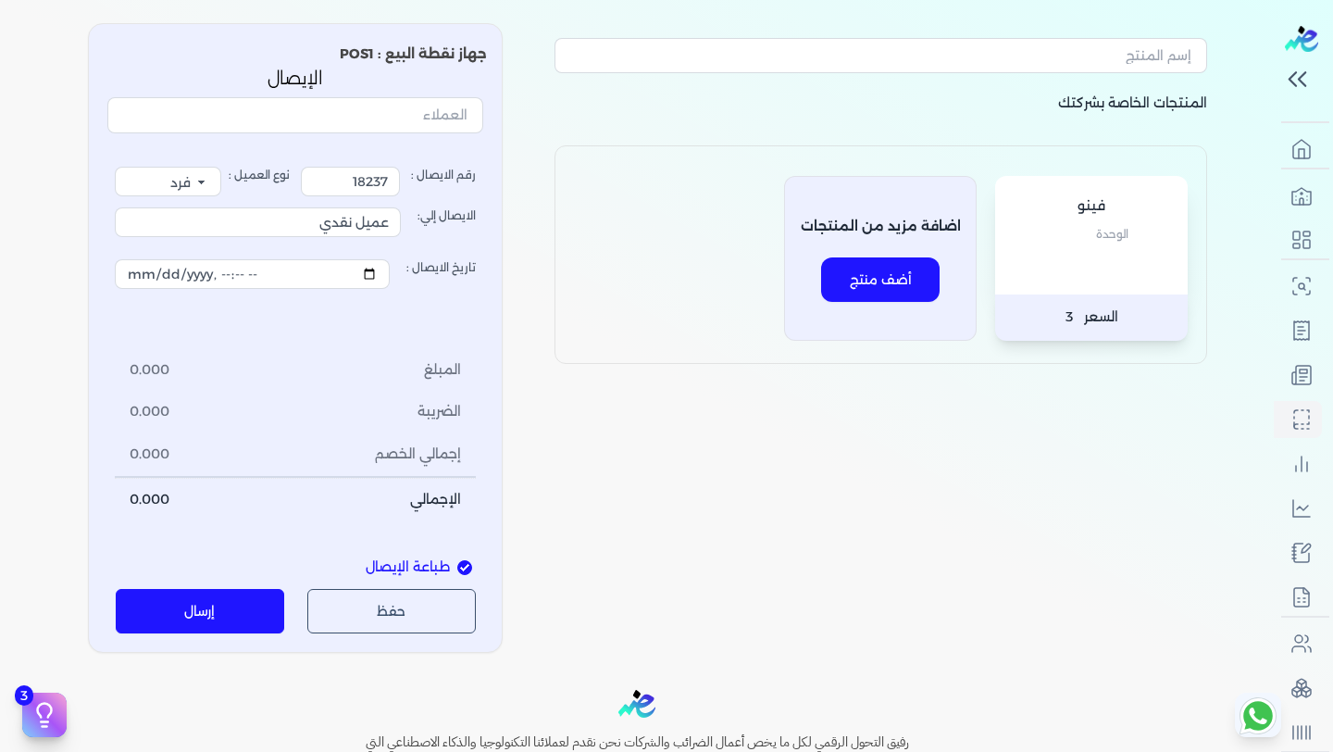
scroll to position [92, 0]
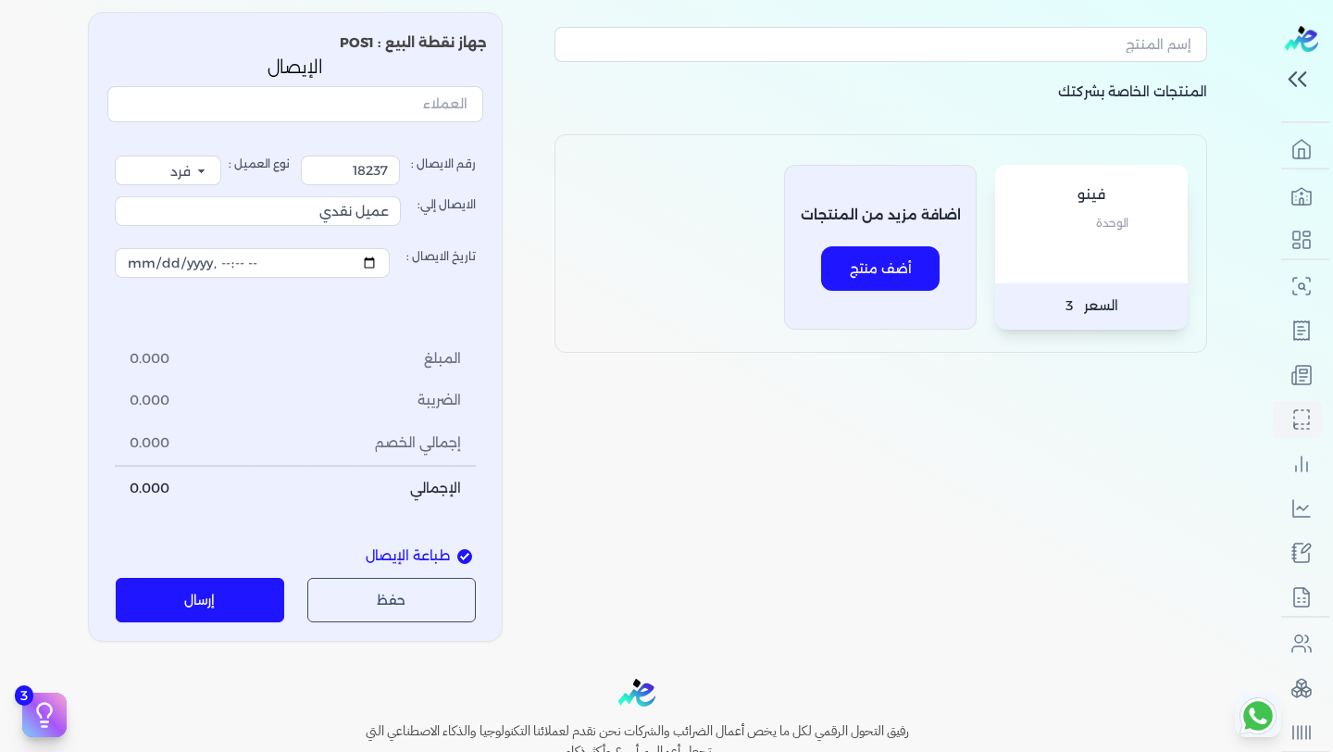
click at [1085, 216] on p "الوحدة" at bounding box center [1092, 223] width 156 height 24
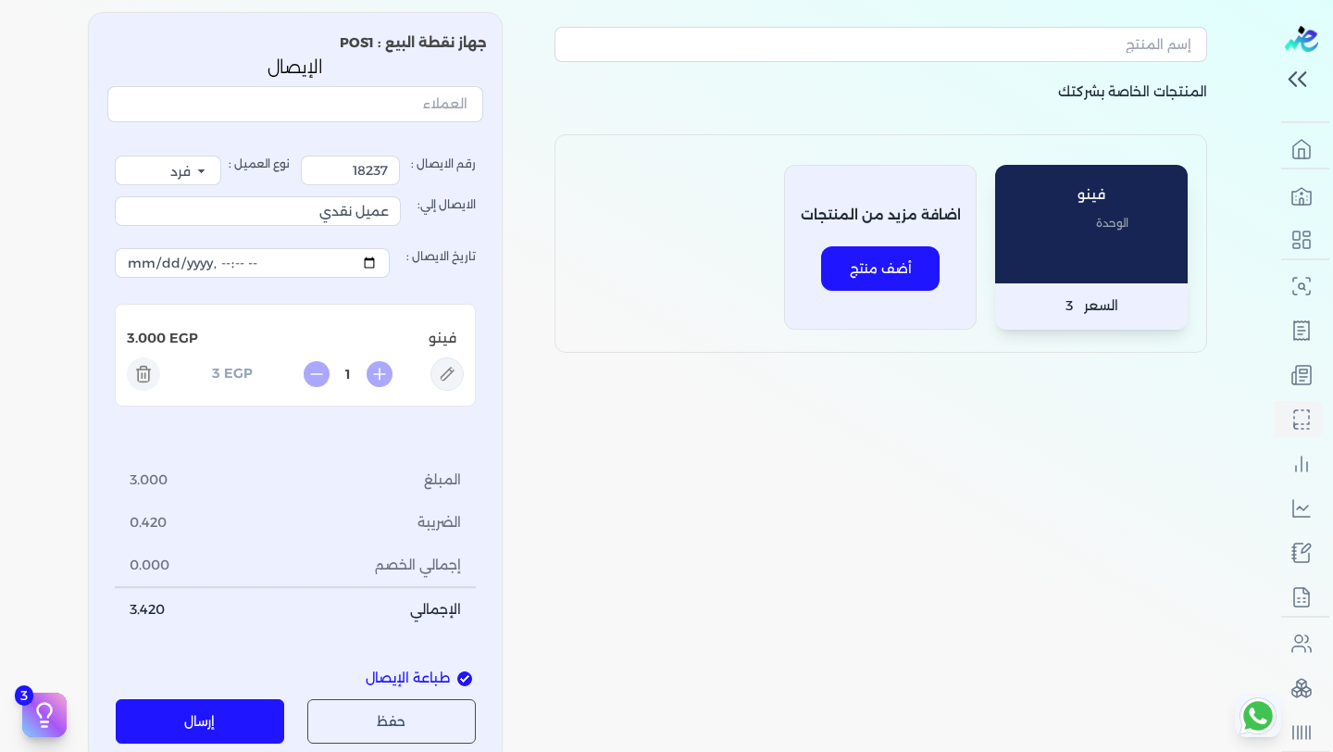
click at [143, 372] on icon at bounding box center [143, 373] width 33 height 33
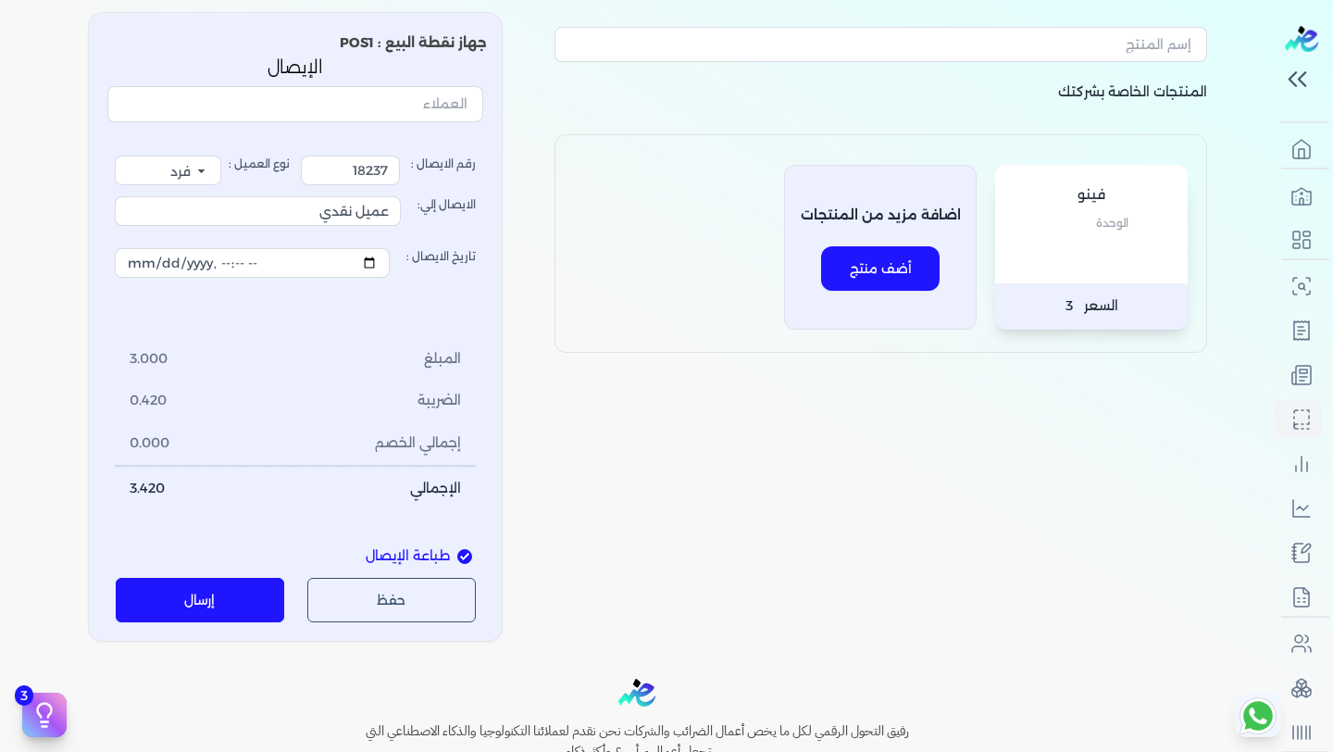
click at [1063, 252] on div "فينو الوحدة" at bounding box center [1091, 224] width 193 height 118
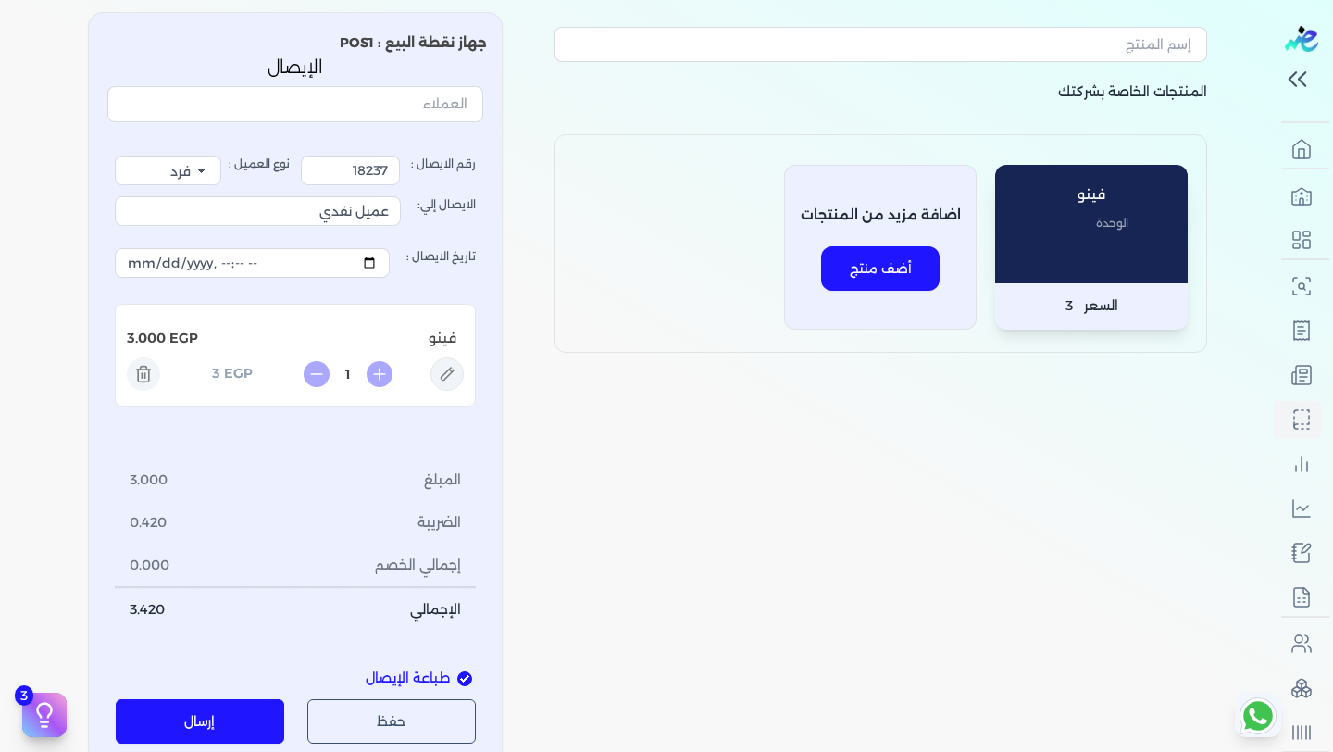
click at [451, 374] on icon at bounding box center [446, 373] width 33 height 33
type input "فينو"
type input "3"
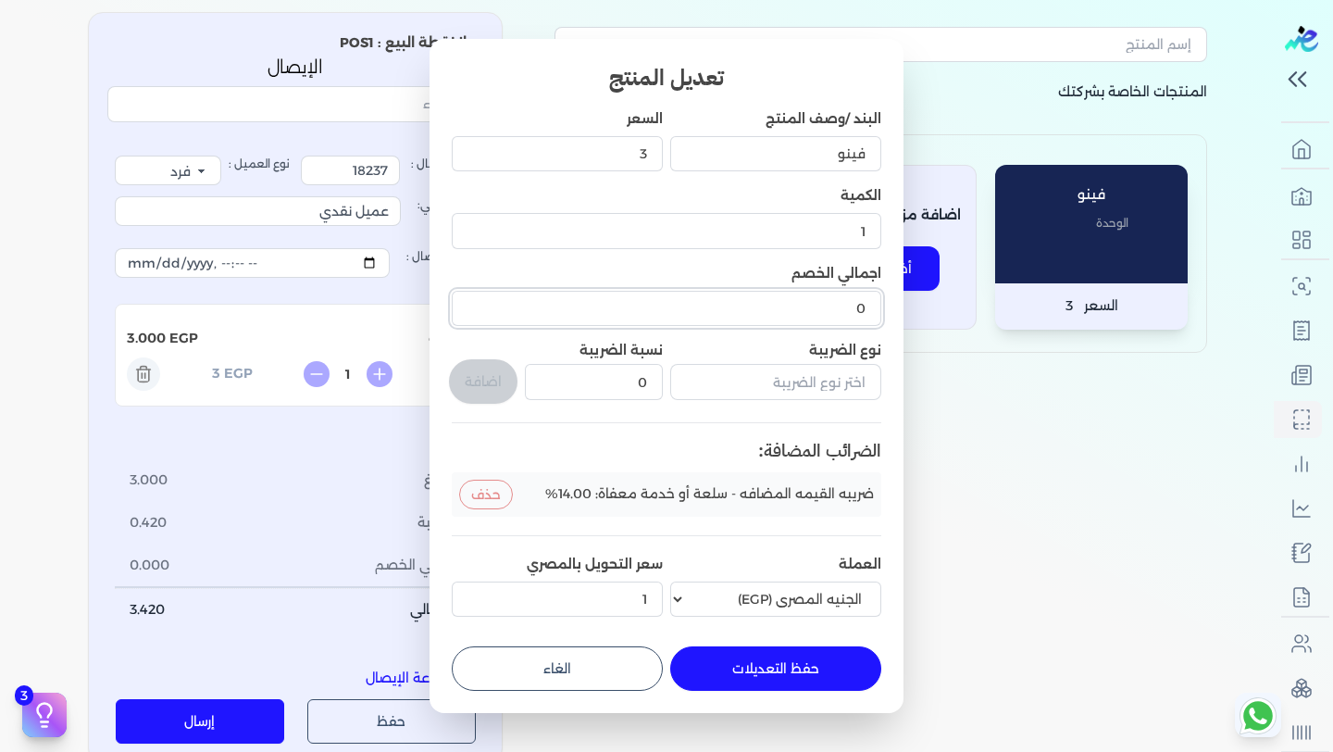
drag, startPoint x: 852, startPoint y: 305, endPoint x: 865, endPoint y: 306, distance: 13.0
click at [865, 306] on input "0" at bounding box center [666, 308] width 429 height 35
type input "1"
click at [778, 676] on button "حفظ التعديلات" at bounding box center [775, 668] width 211 height 44
type input "0"
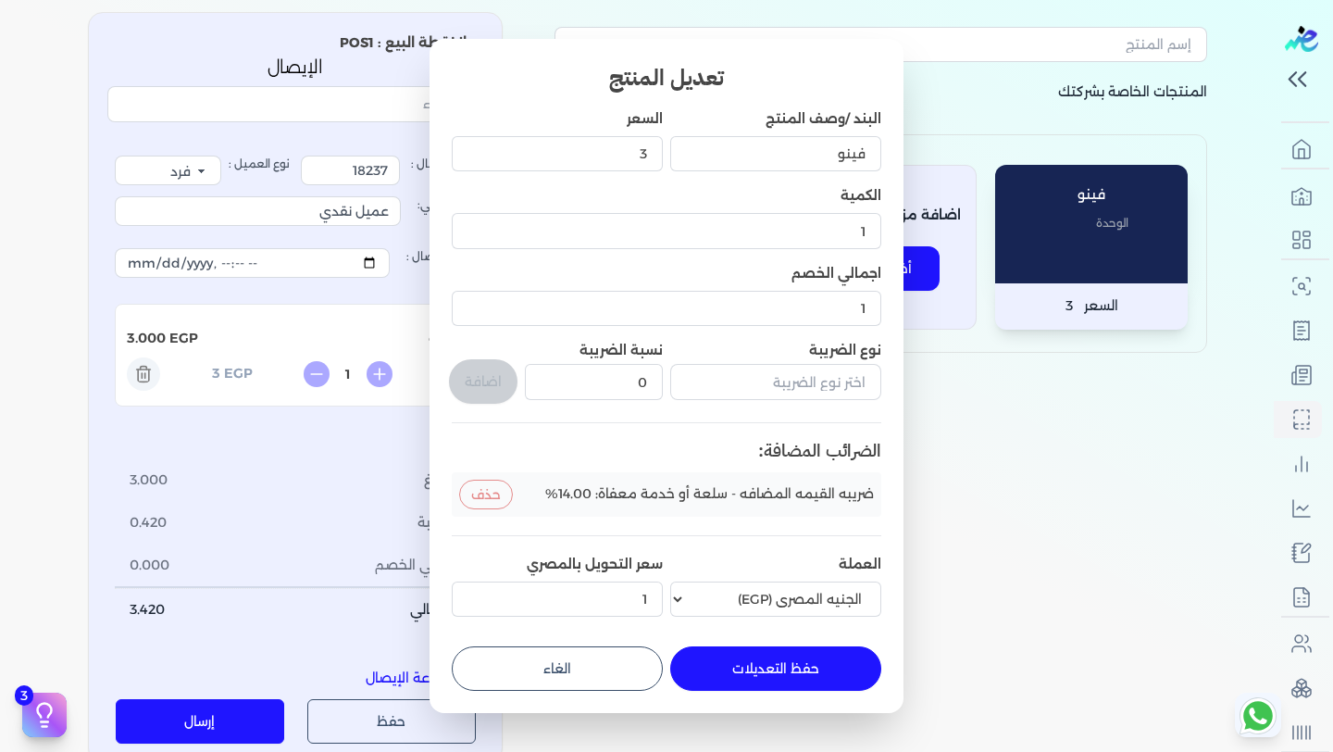
type input "0"
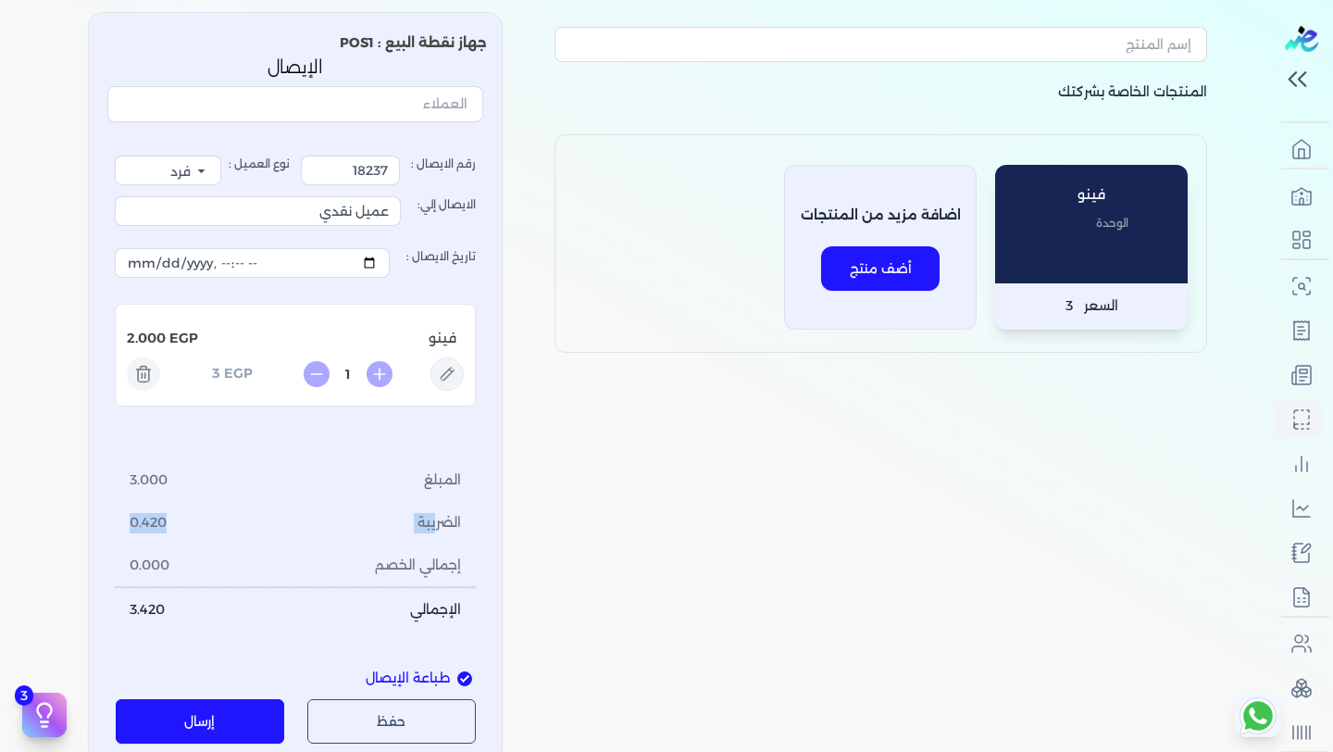
drag, startPoint x: 452, startPoint y: 527, endPoint x: 58, endPoint y: 525, distance: 393.4
click at [58, 525] on div "المنتجات الخاصة بشركتك فينو الوحدة السعر 3 اضافة مزيد من المنتجات أضف منتج جهاز…" at bounding box center [636, 379] width 1185 height 765
drag, startPoint x: 156, startPoint y: 566, endPoint x: 426, endPoint y: 567, distance: 269.4
click at [426, 567] on li "إجمالي الخصم 0.000" at bounding box center [295, 565] width 361 height 43
click at [140, 377] on icon at bounding box center [143, 373] width 33 height 33
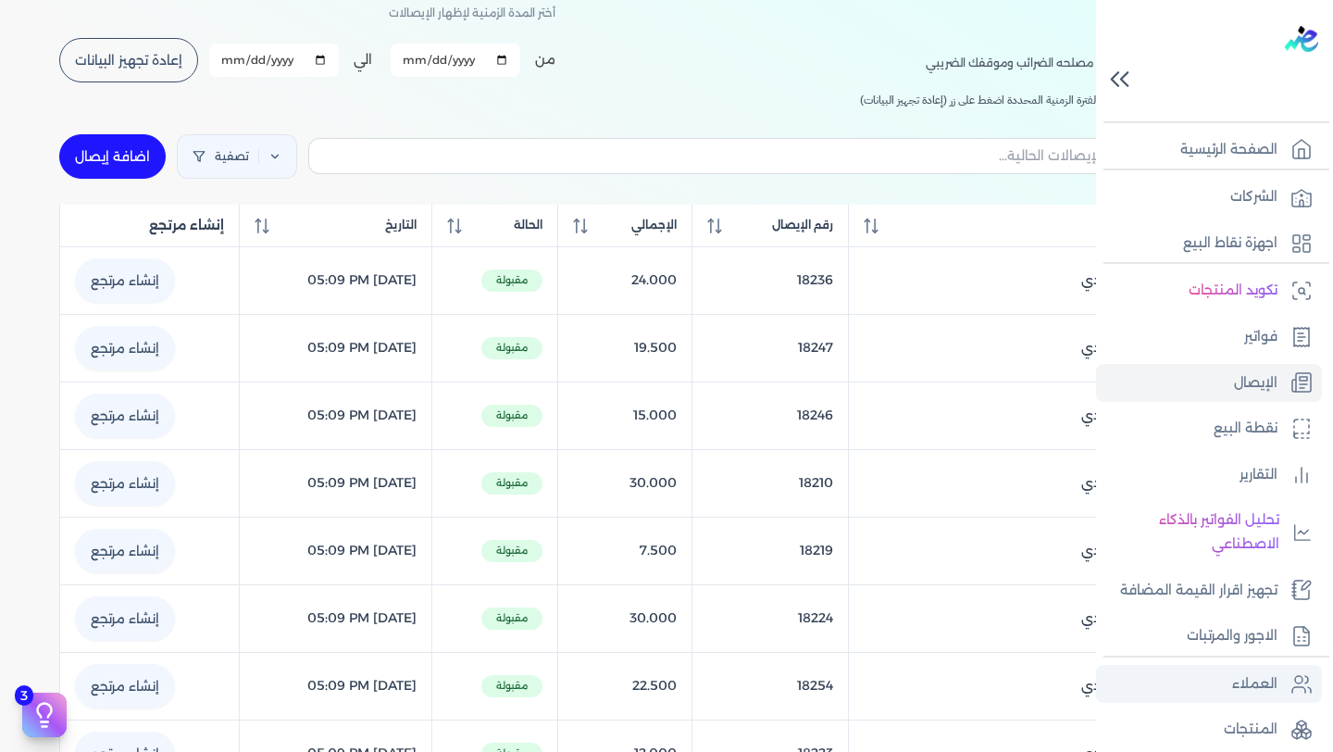
click at [1290, 673] on icon at bounding box center [1301, 684] width 22 height 22
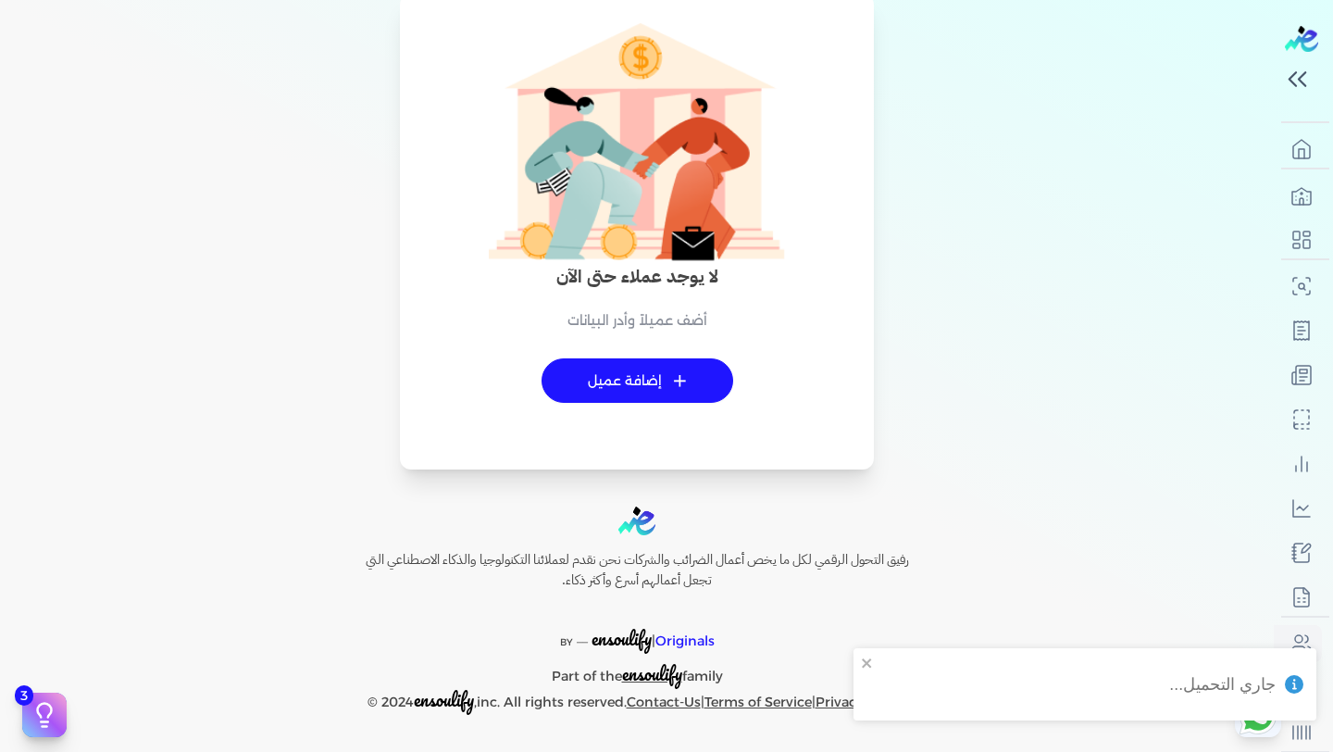
scroll to position [76, 0]
click at [682, 382] on span "+" at bounding box center [680, 381] width 14 height 13
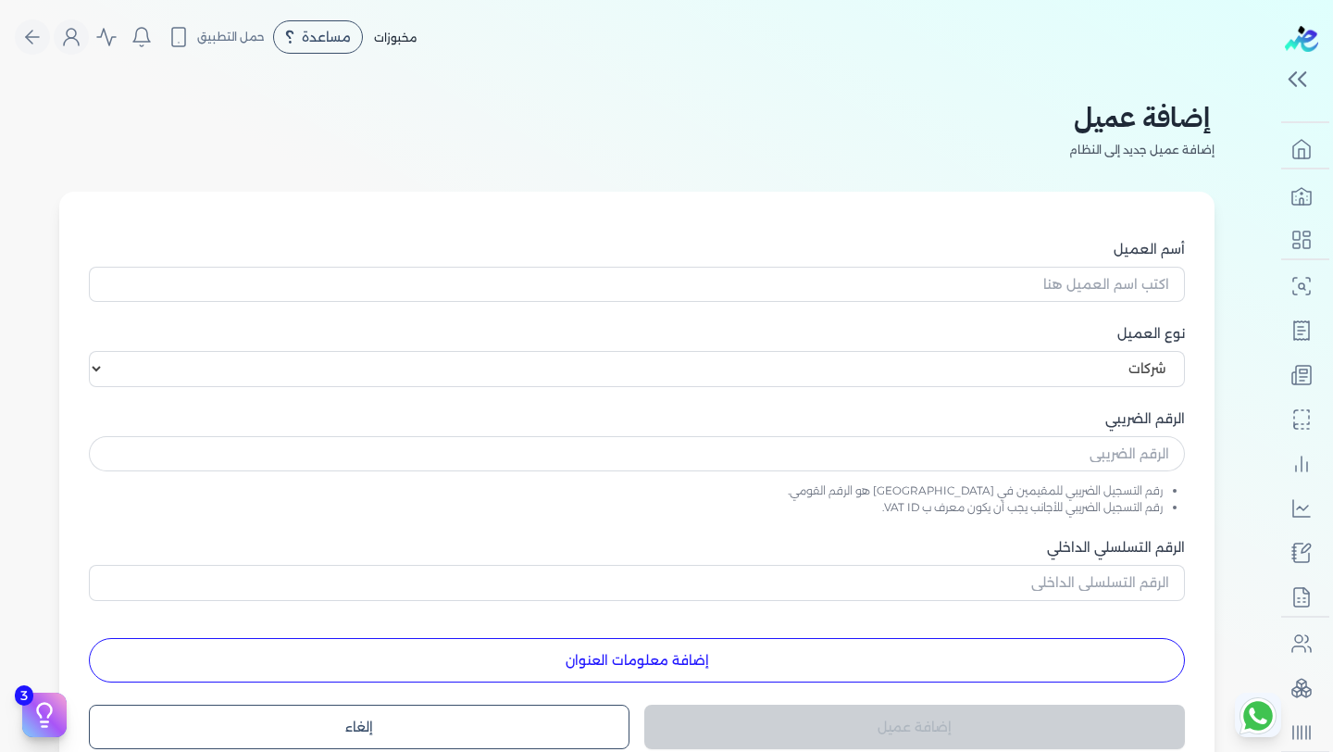
scroll to position [50, 0]
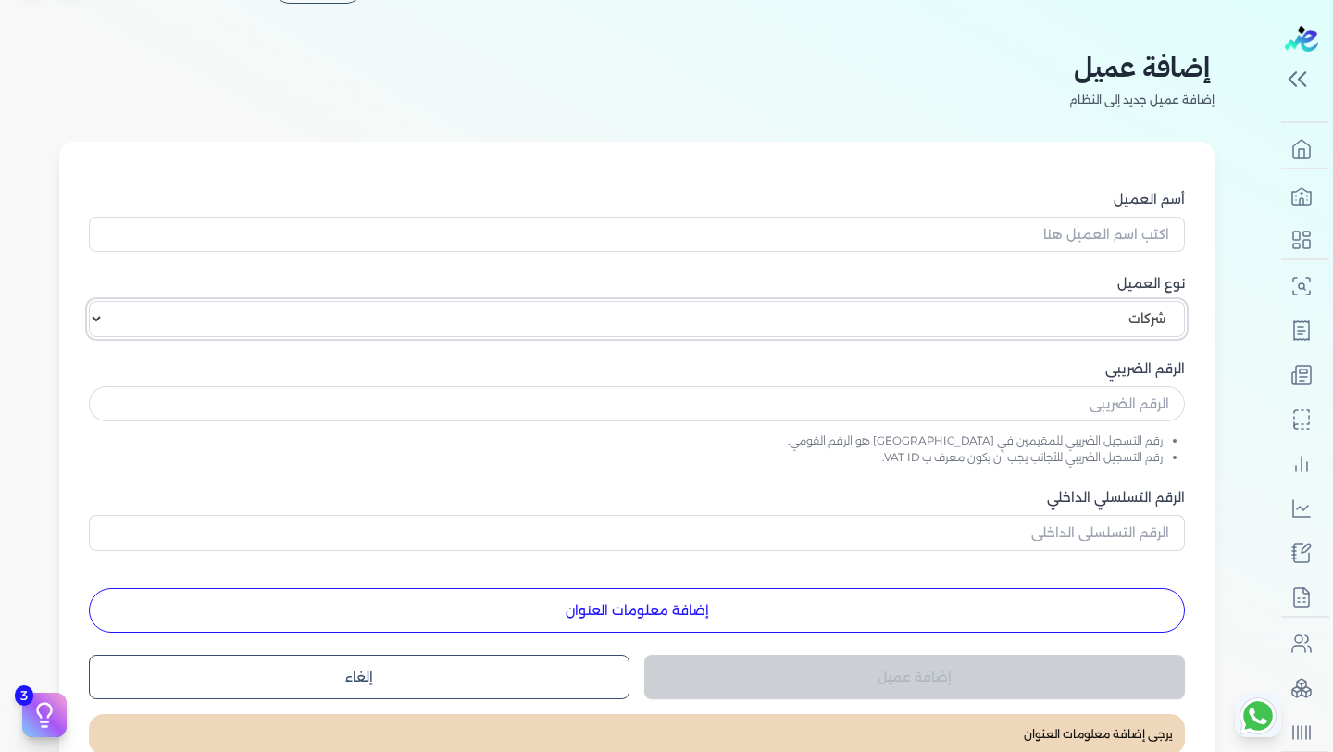
click at [1131, 334] on select "اختر نوع العميل شركات أفراد أجنبي" at bounding box center [637, 318] width 1096 height 35
click at [93, 301] on select "اختر نوع العميل شركات أفراد أجنبي" at bounding box center [637, 318] width 1096 height 35
click at [1097, 312] on select "اختر نوع العميل شركات أفراد أجنبي" at bounding box center [637, 318] width 1096 height 35
select select "F"
click at [93, 301] on select "اختر نوع العميل شركات أفراد أجنبي" at bounding box center [637, 318] width 1096 height 35
